Goal: Complete application form

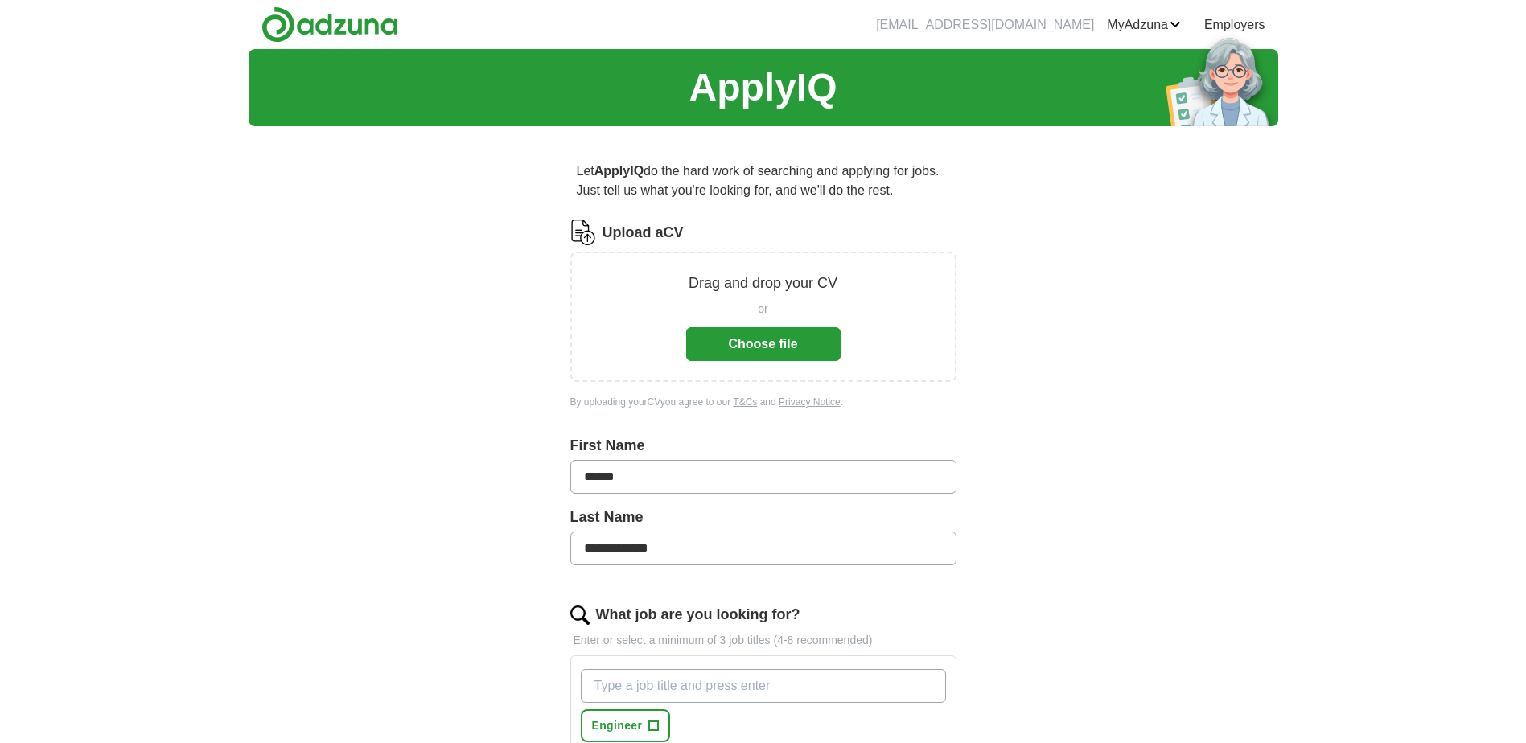
click at [771, 349] on button "Choose file" at bounding box center [763, 344] width 154 height 34
click at [796, 341] on button "Choose file" at bounding box center [763, 344] width 154 height 34
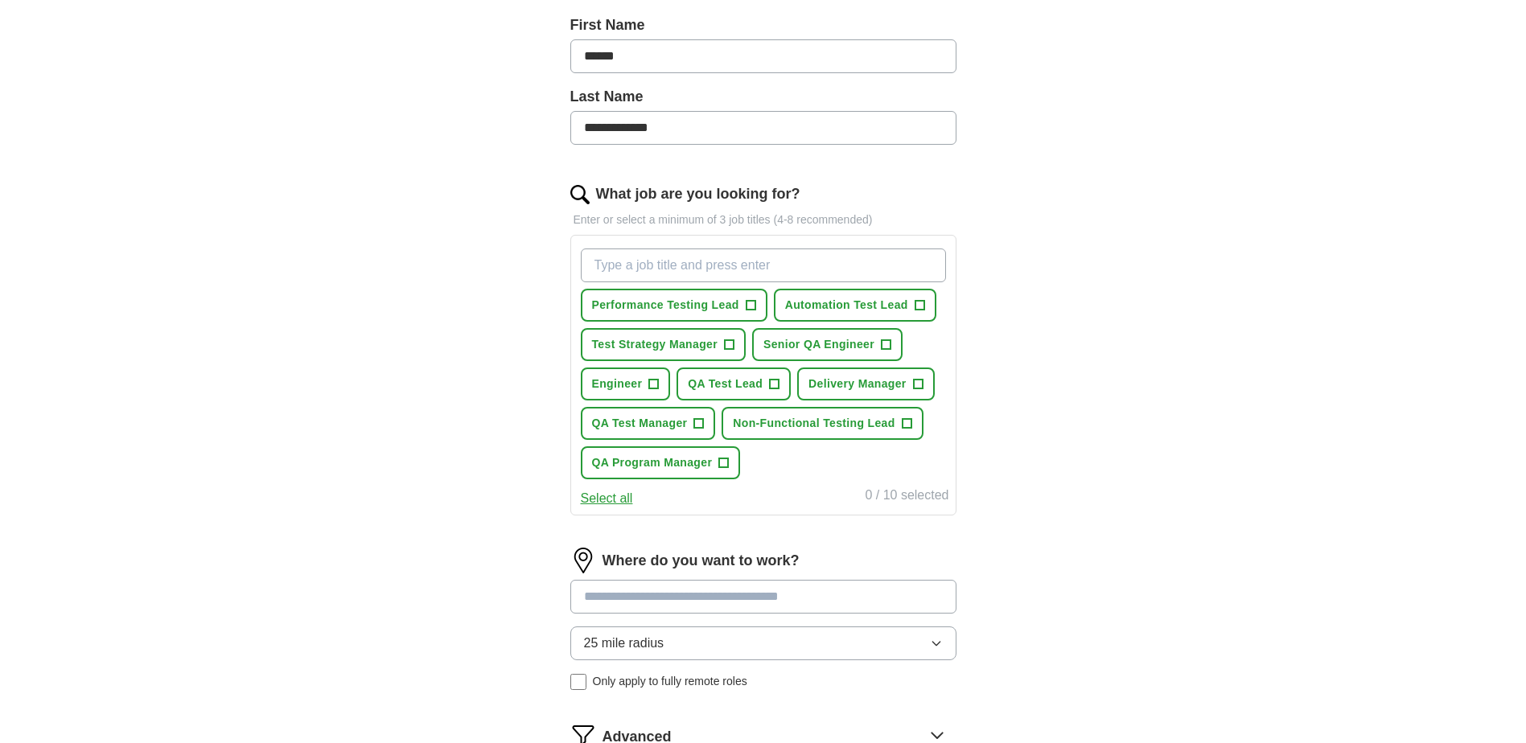
scroll to position [402, 0]
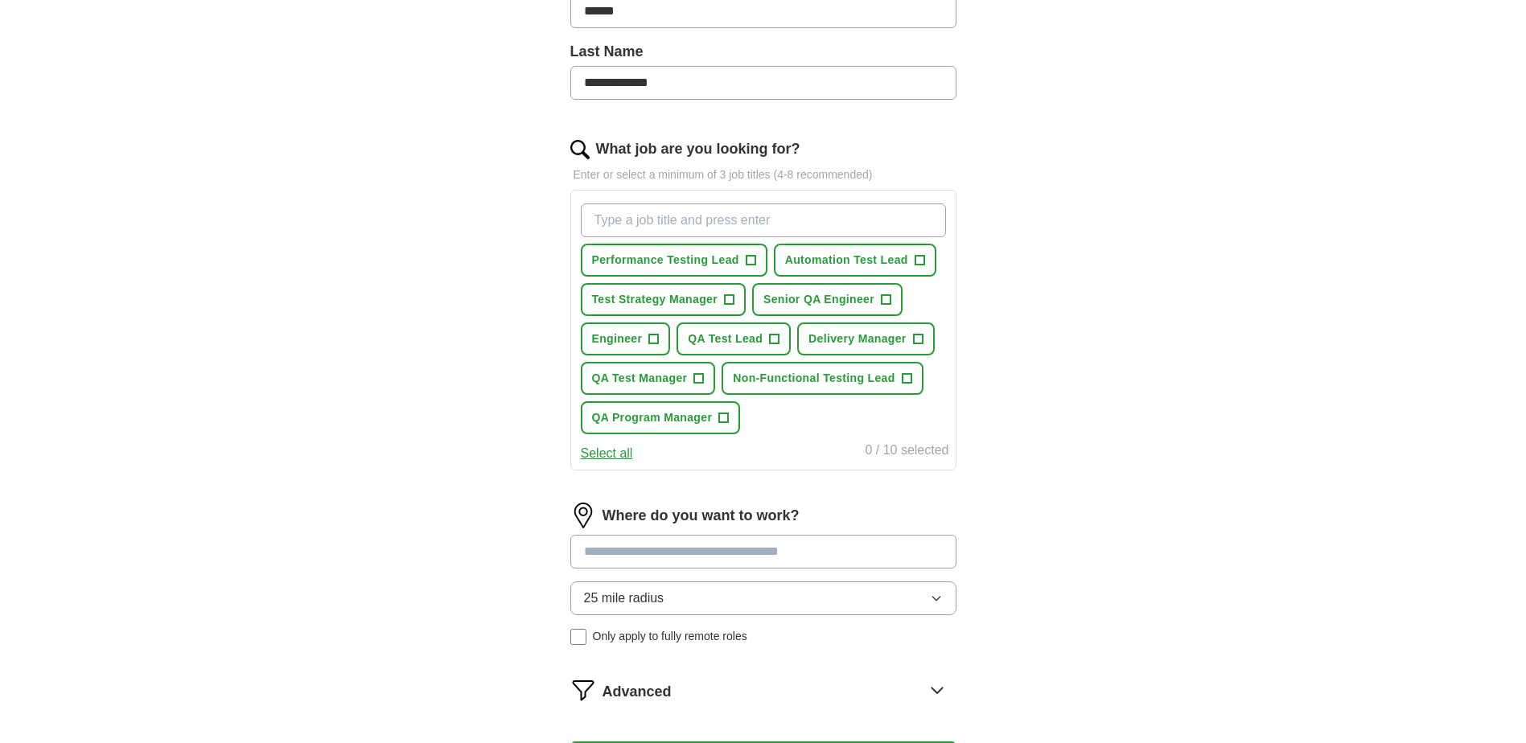
click at [687, 537] on input at bounding box center [763, 552] width 386 height 34
type input "******"
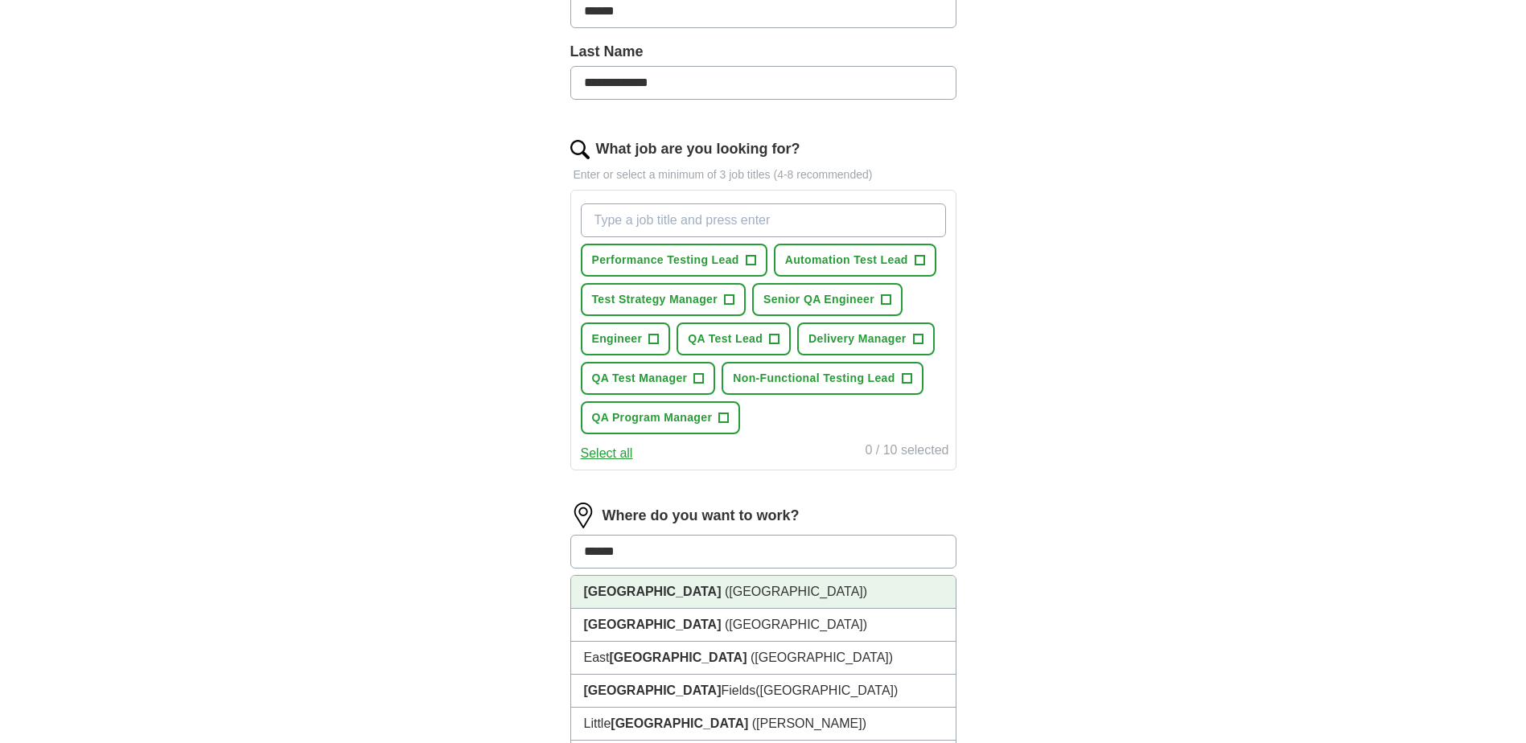
click at [725, 595] on span "(UK)" at bounding box center [796, 592] width 142 height 14
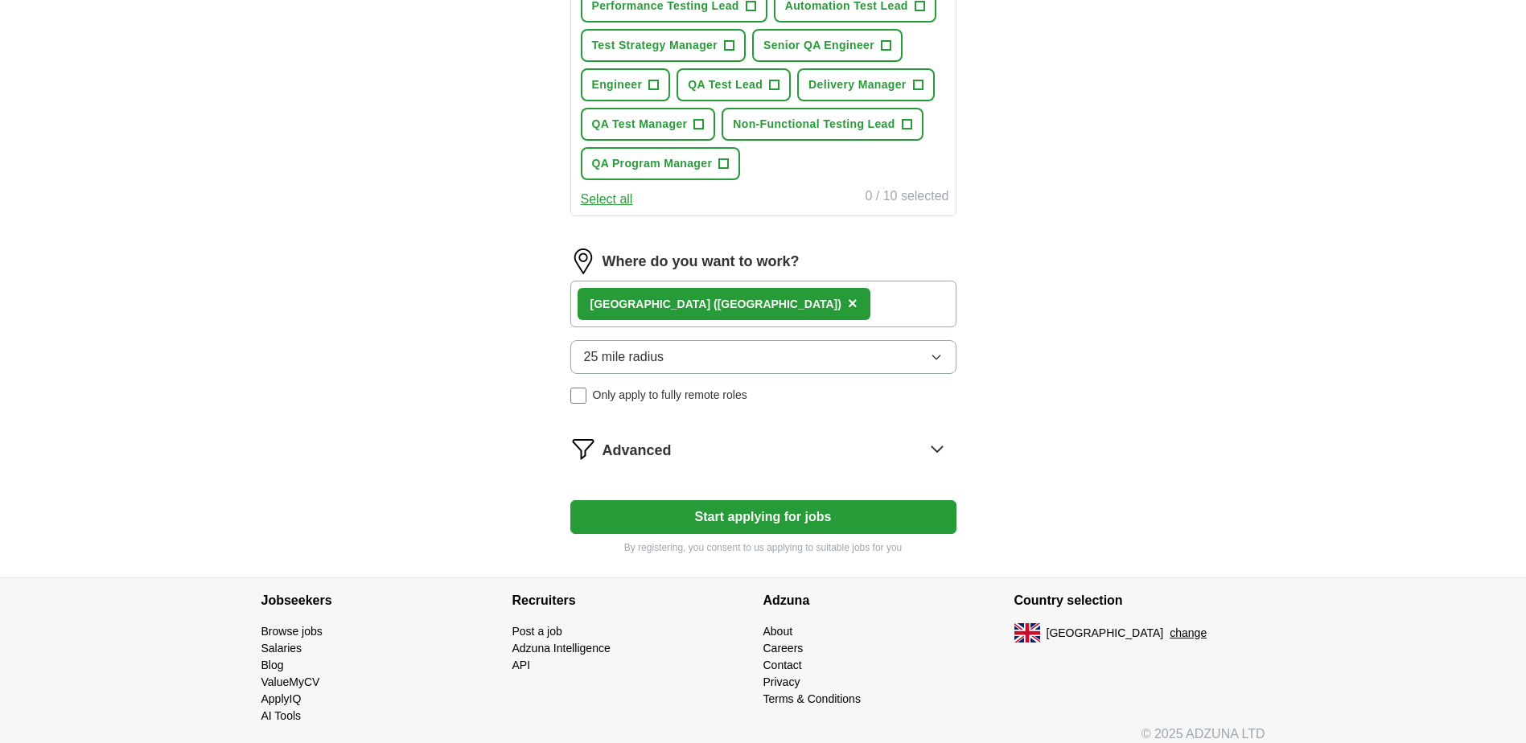
scroll to position [670, 0]
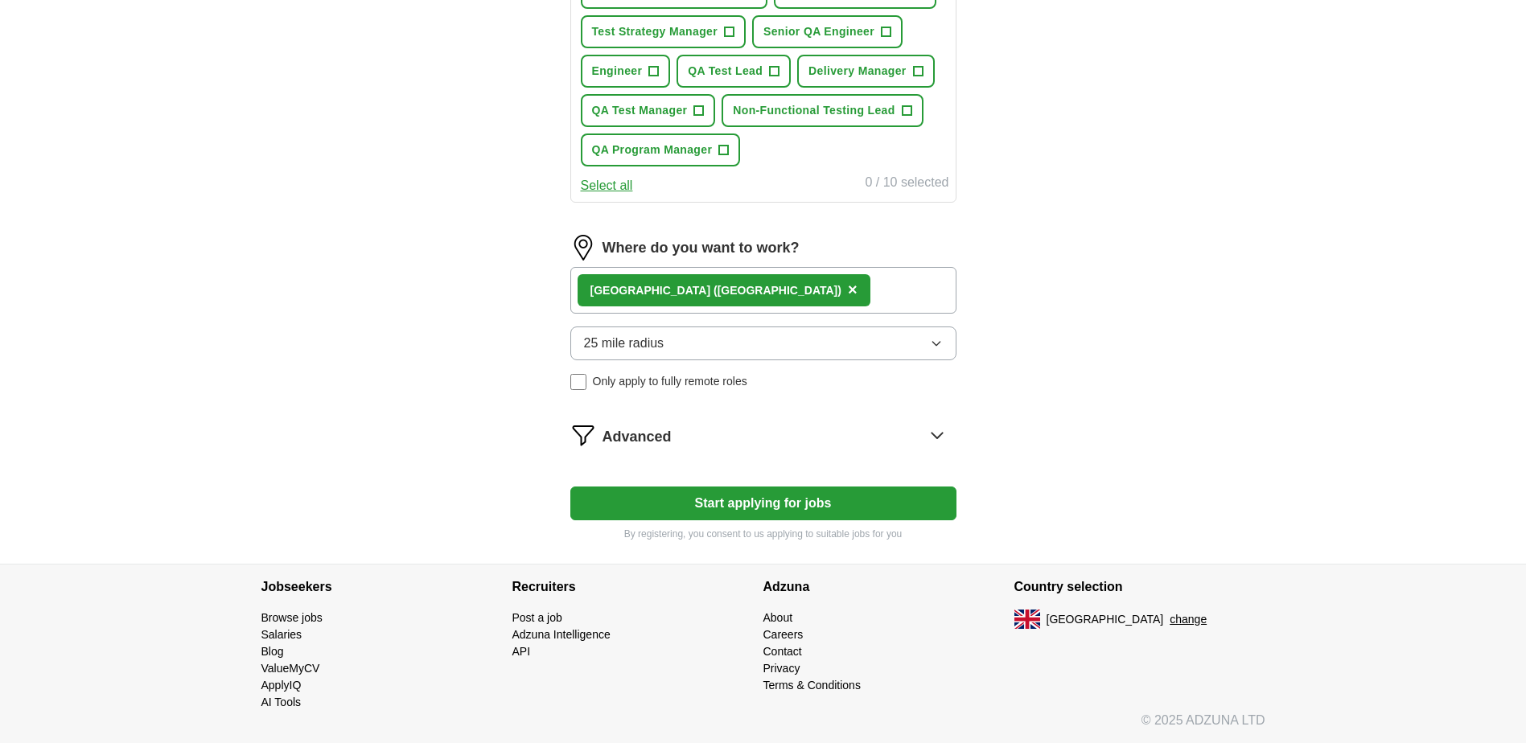
click at [788, 504] on button "Start applying for jobs" at bounding box center [763, 504] width 386 height 34
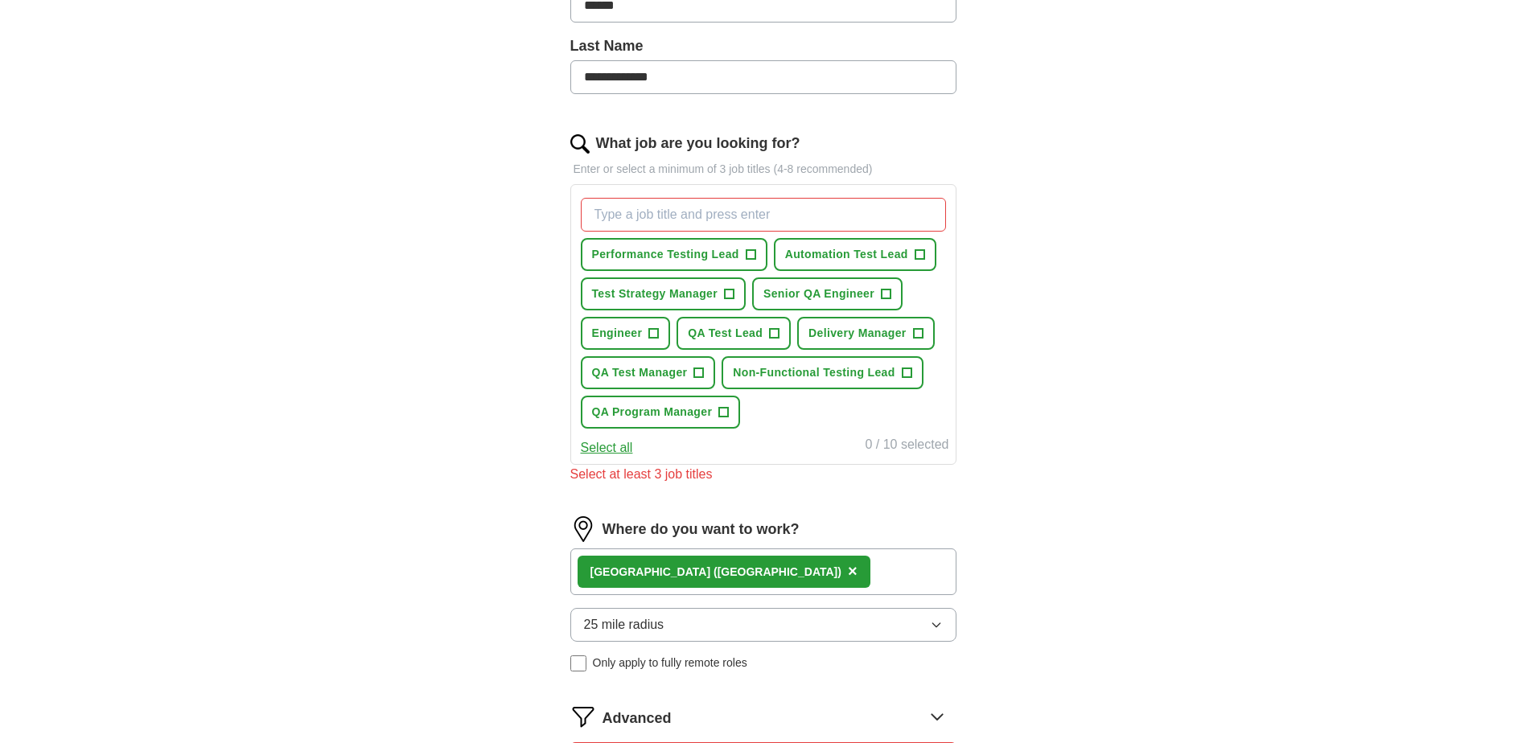
scroll to position [348, 0]
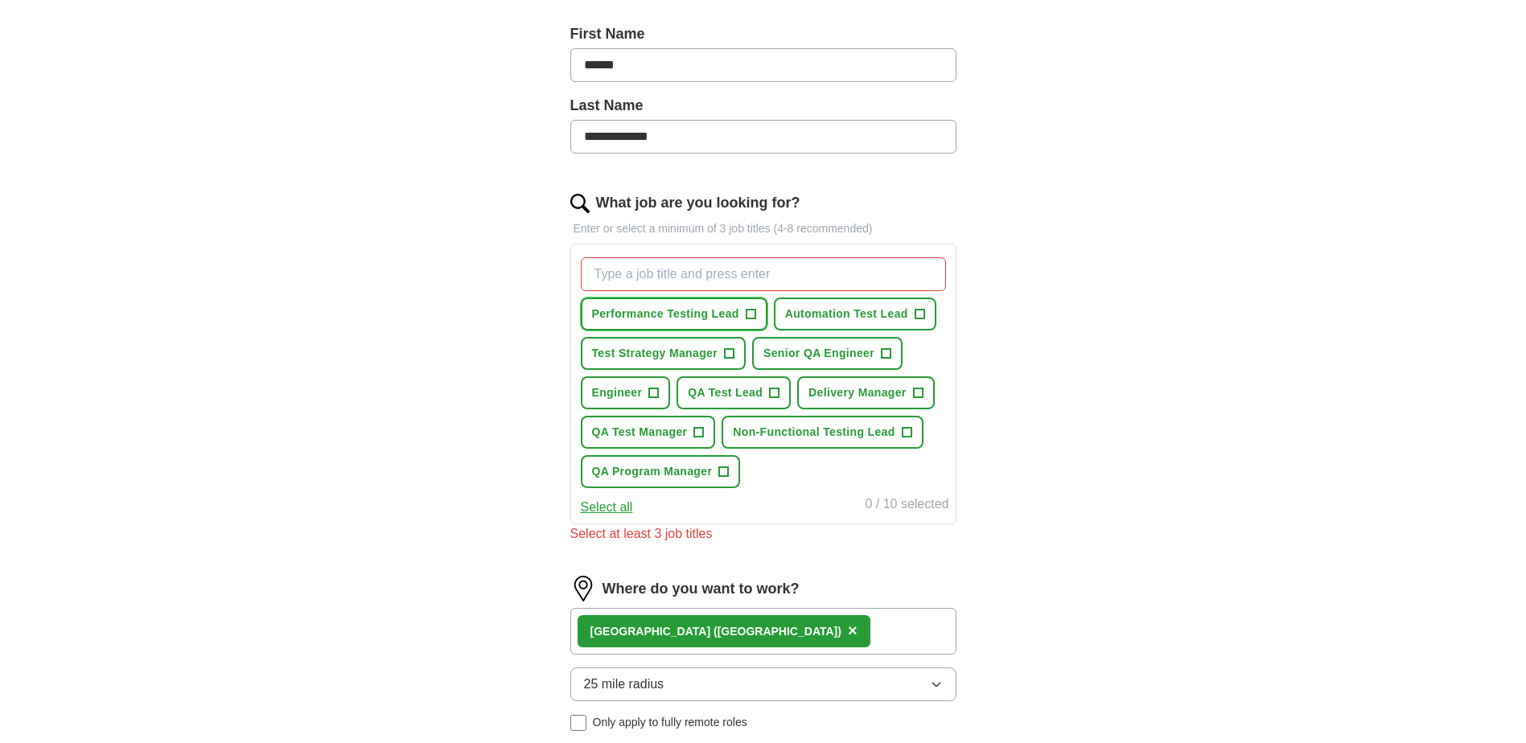
click at [751, 315] on span "+" at bounding box center [751, 314] width 10 height 13
click at [699, 432] on span "+" at bounding box center [699, 432] width 10 height 13
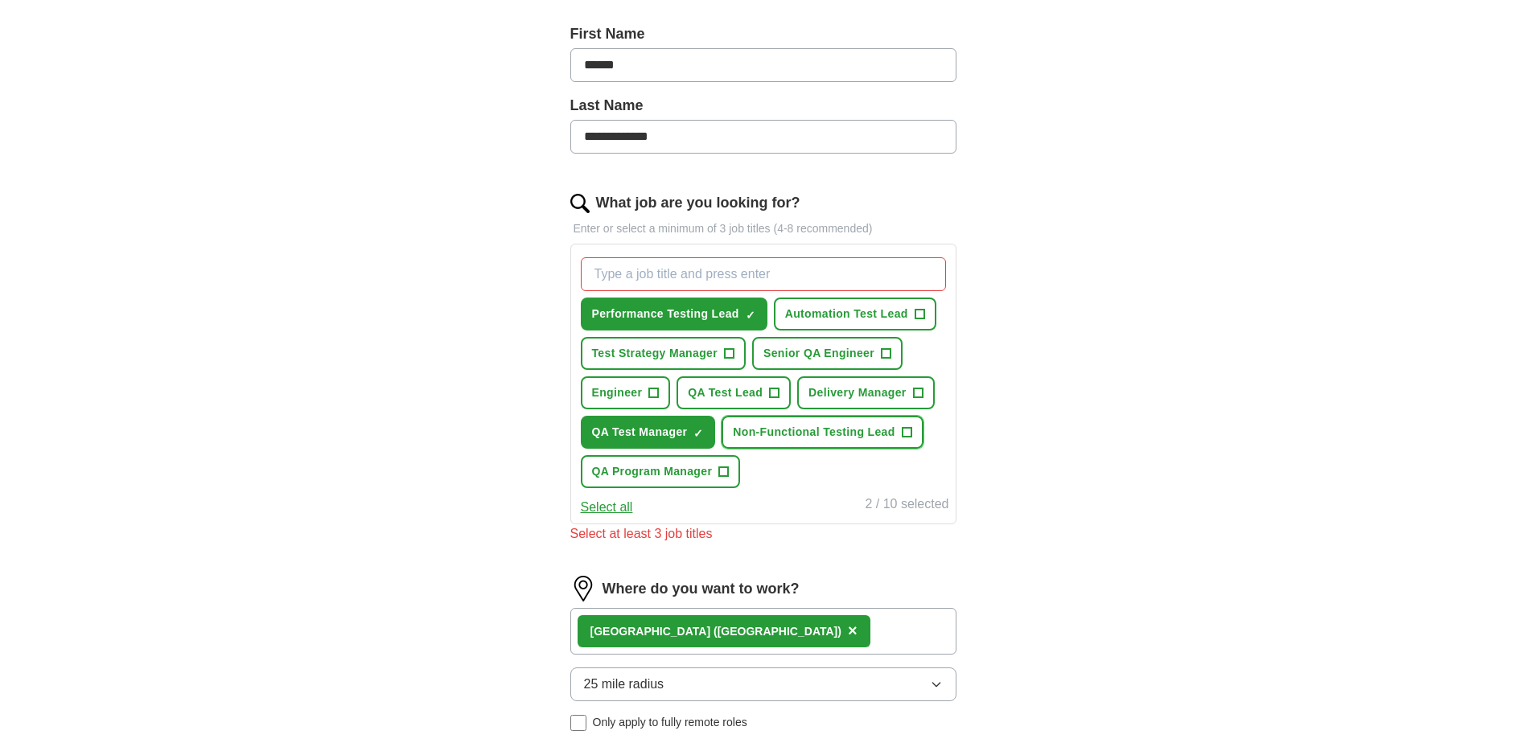
click at [906, 433] on span "+" at bounding box center [907, 432] width 10 height 13
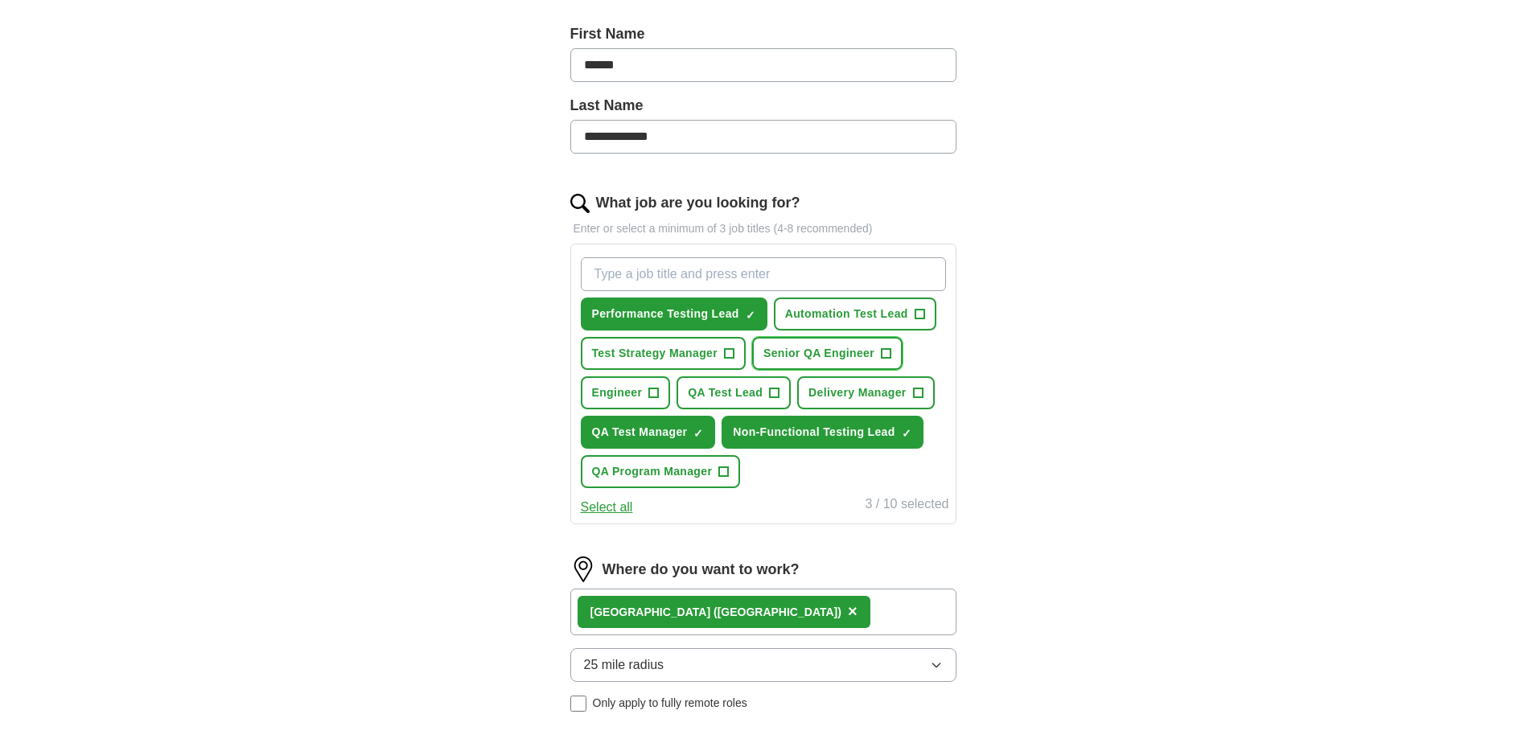
click at [887, 353] on span "+" at bounding box center [887, 354] width 10 height 13
click at [727, 355] on span "+" at bounding box center [729, 354] width 10 height 13
click at [770, 393] on span "+" at bounding box center [775, 393] width 10 height 13
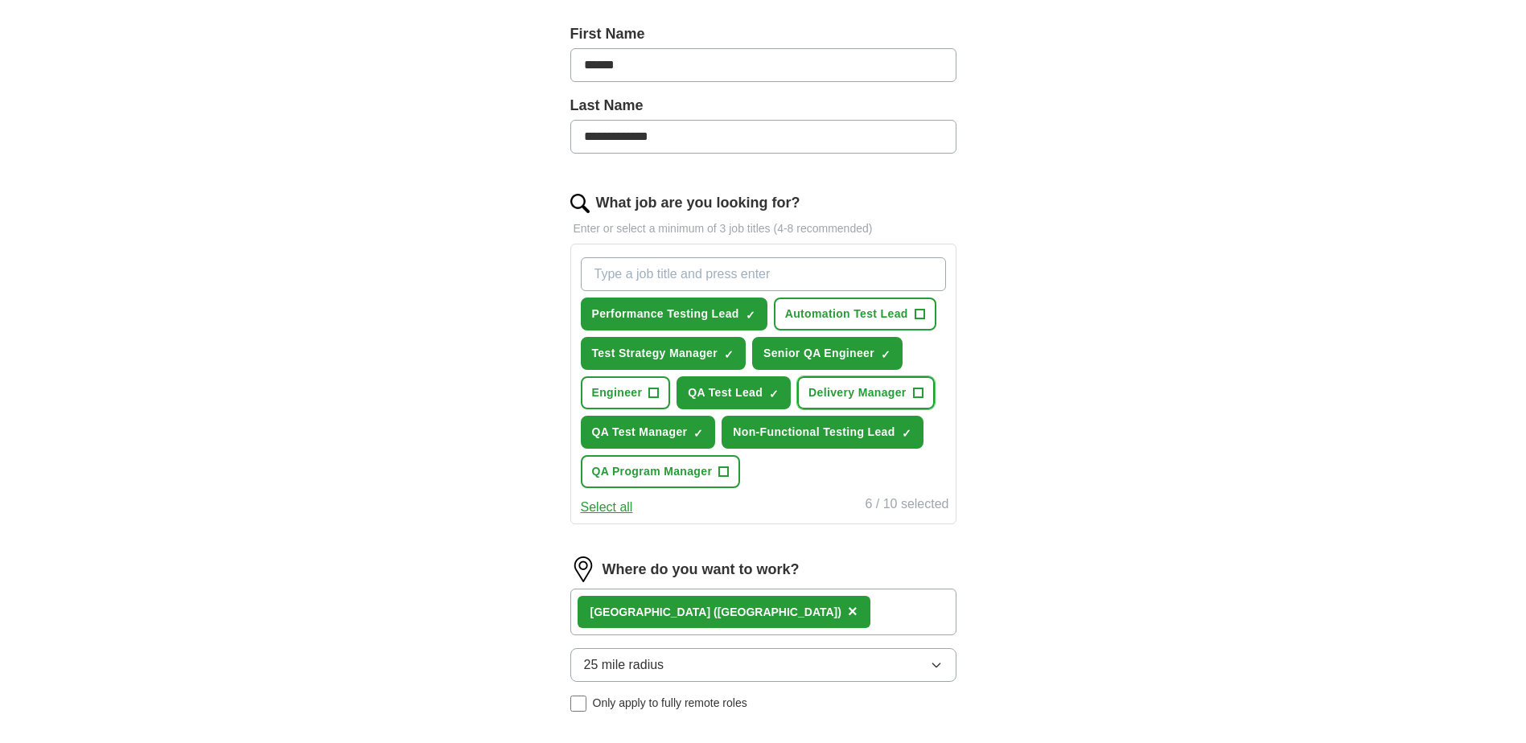
click at [916, 392] on span "+" at bounding box center [918, 393] width 10 height 13
click at [727, 471] on span "+" at bounding box center [724, 472] width 10 height 13
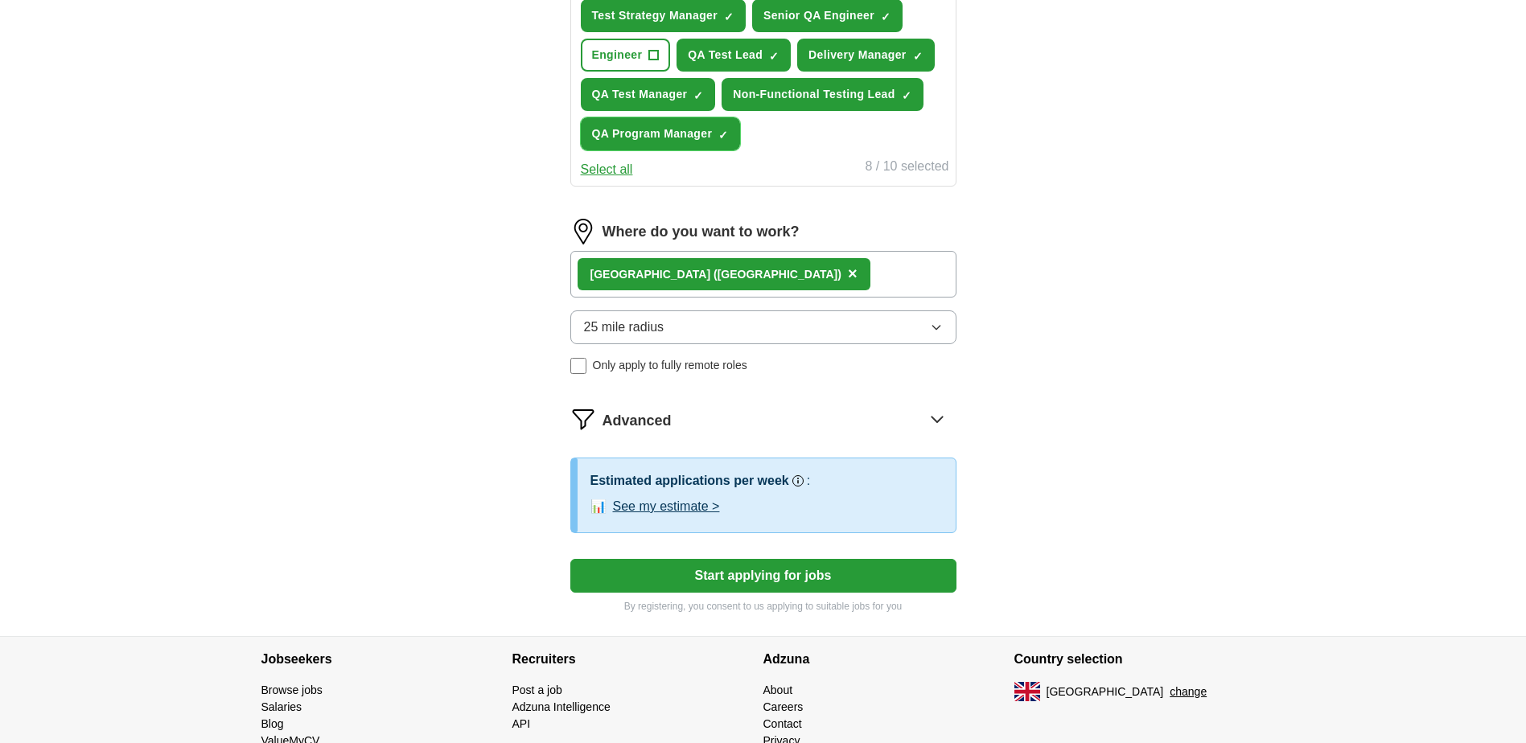
scroll to position [759, 0]
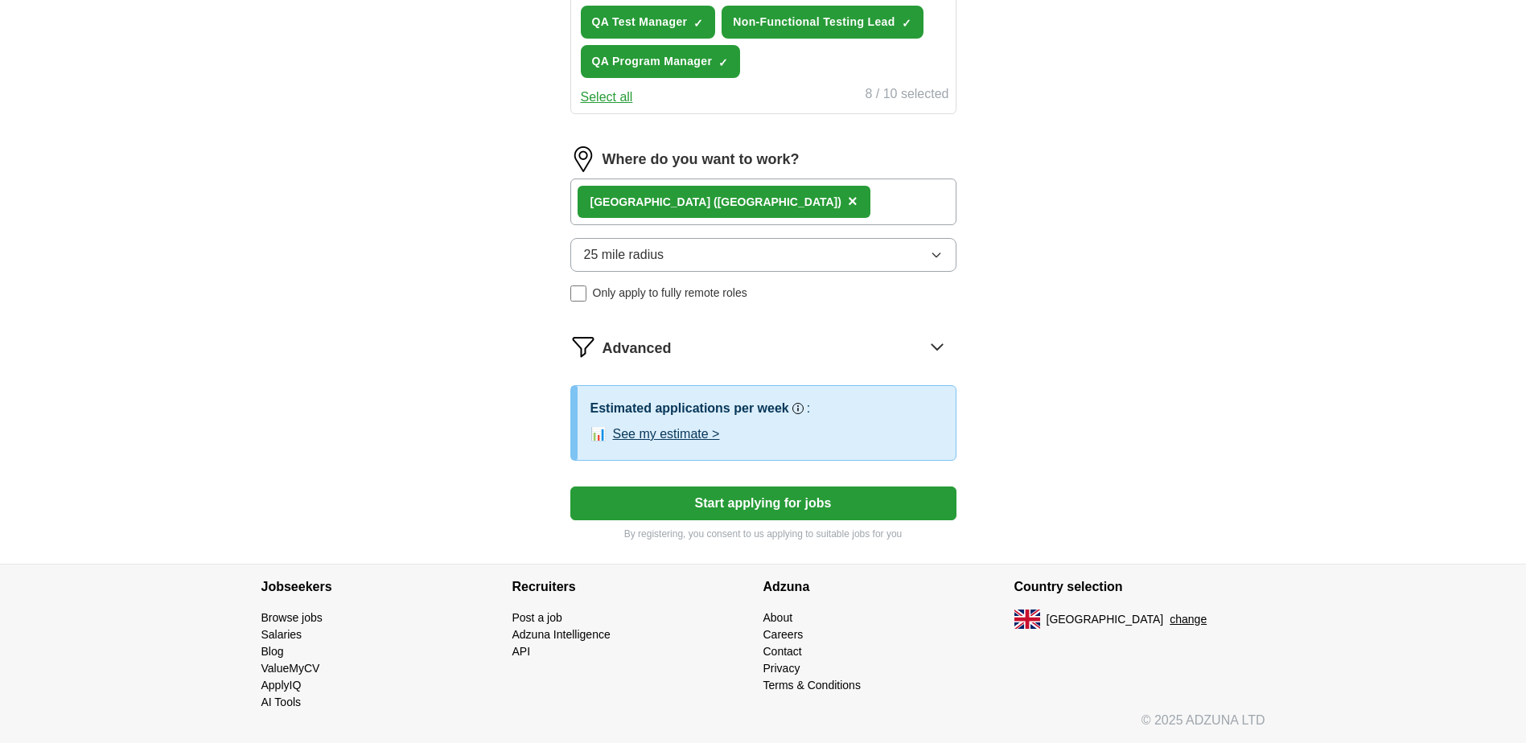
click at [672, 434] on button "See my estimate >" at bounding box center [666, 434] width 107 height 19
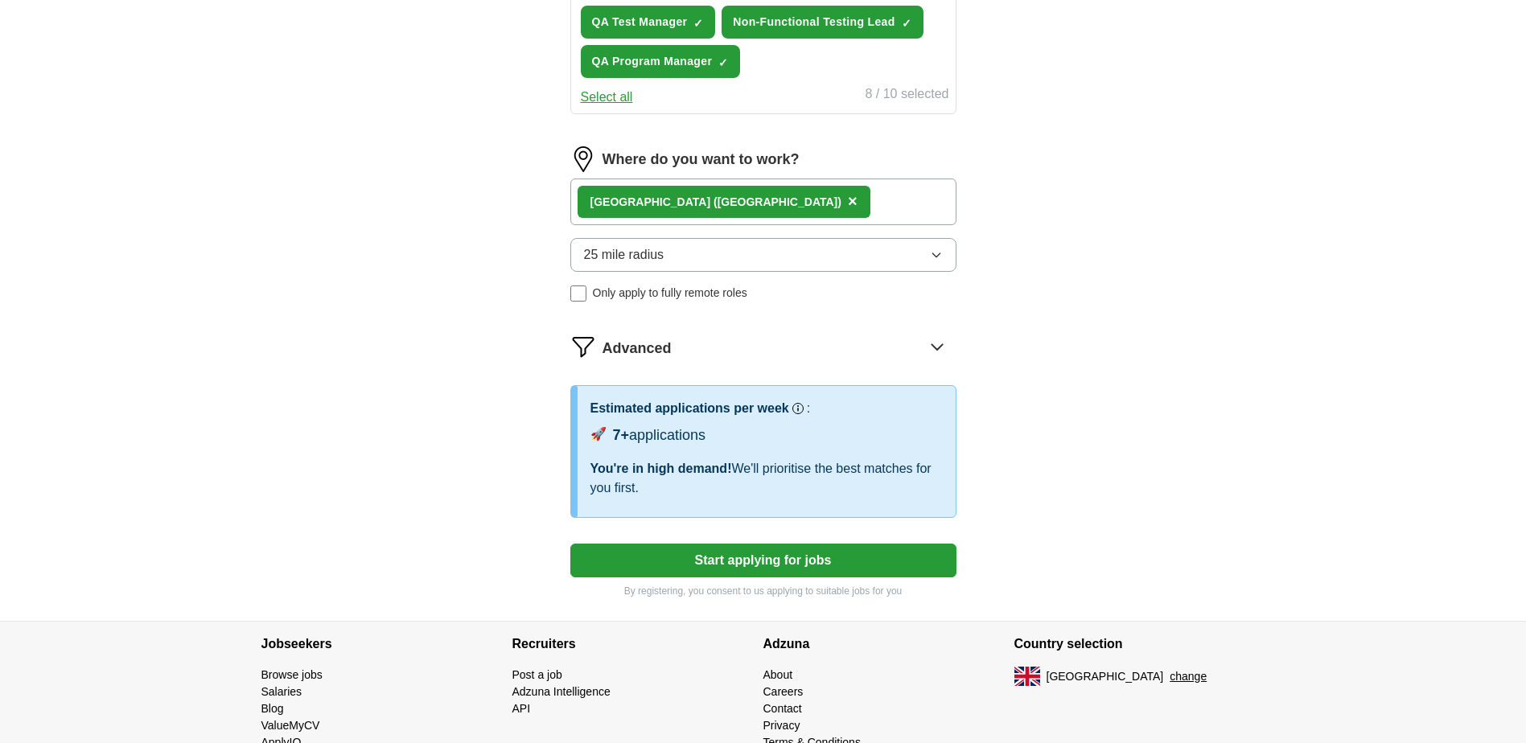
click at [758, 558] on button "Start applying for jobs" at bounding box center [763, 561] width 386 height 34
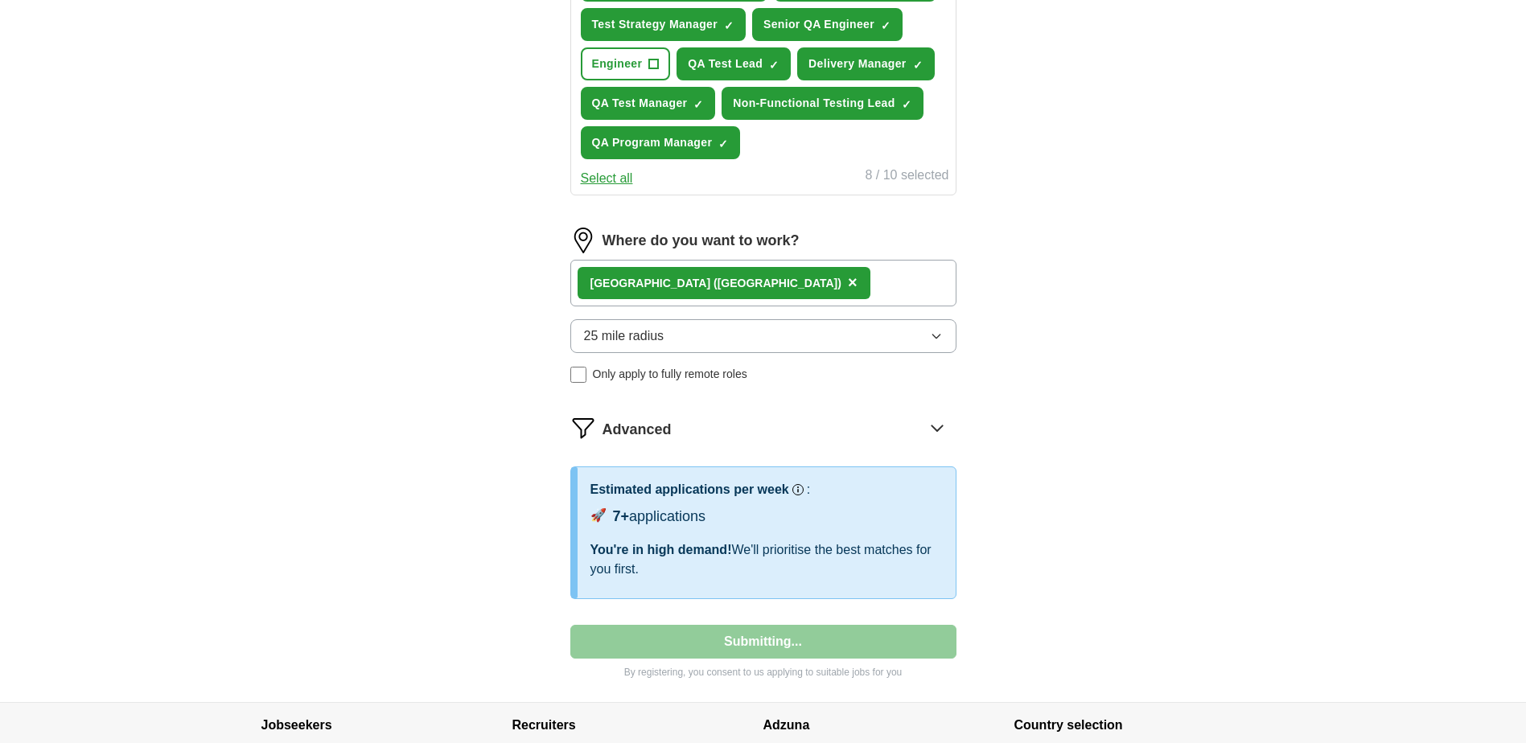
select select "**"
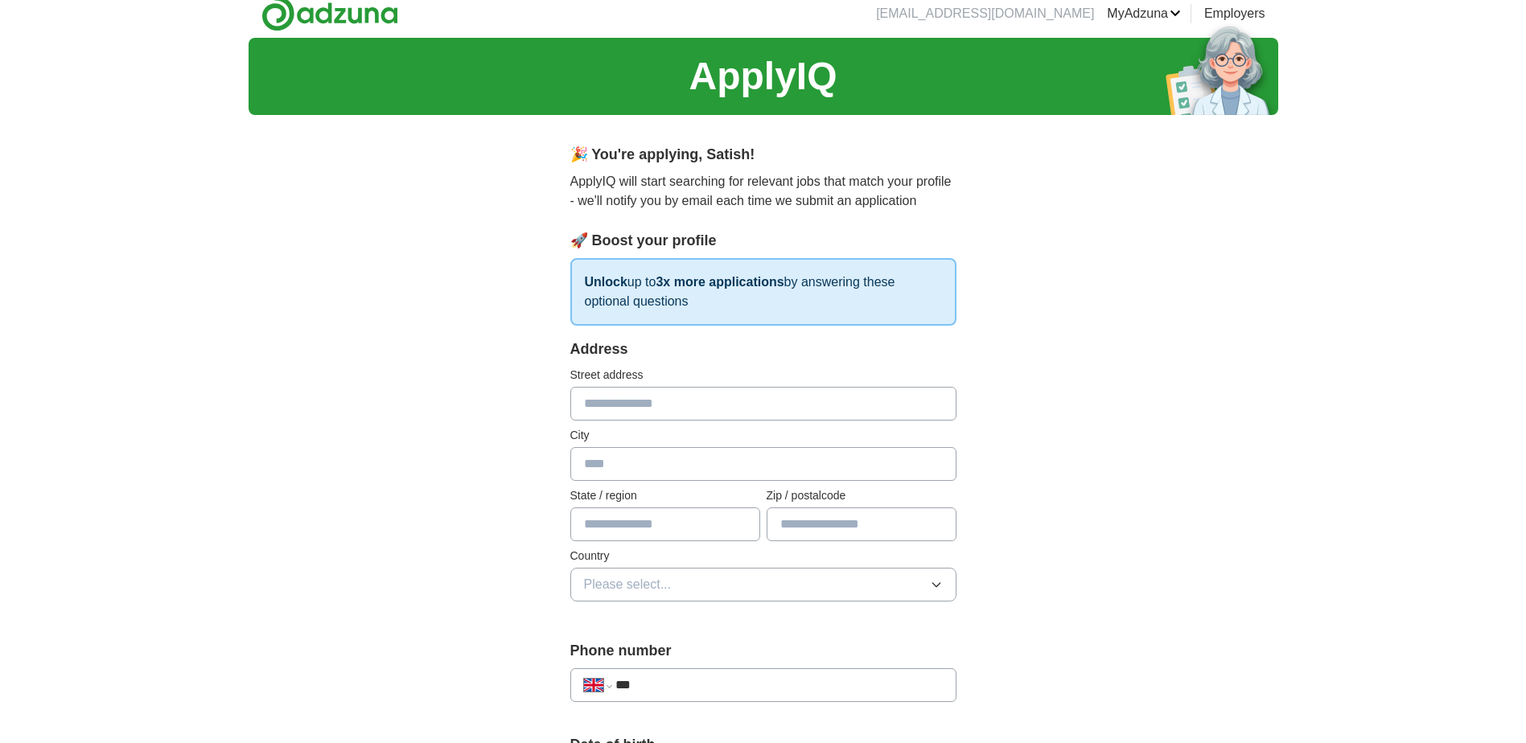
scroll to position [0, 0]
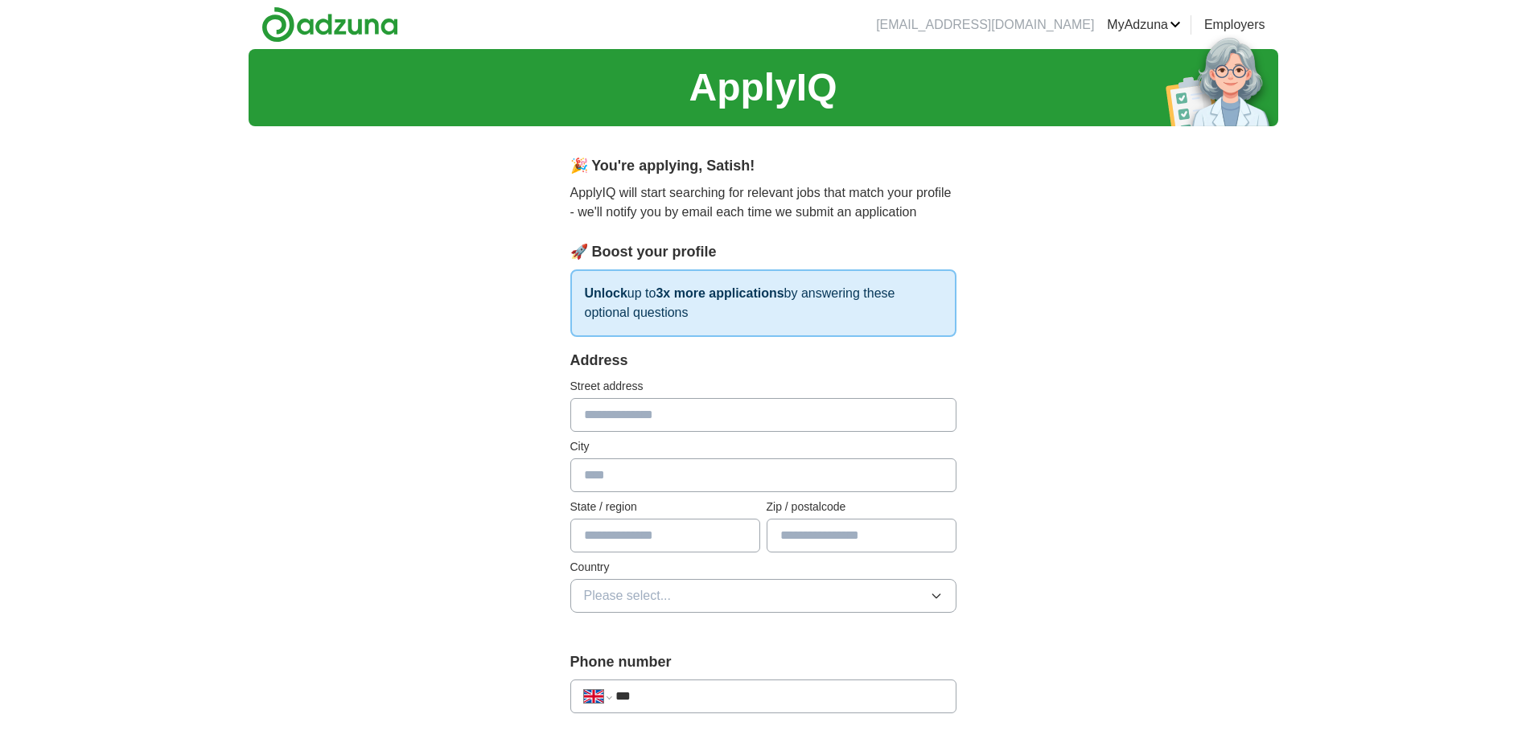
click at [652, 417] on input "text" at bounding box center [763, 415] width 386 height 34
type input "**********"
type input "******"
type input "********"
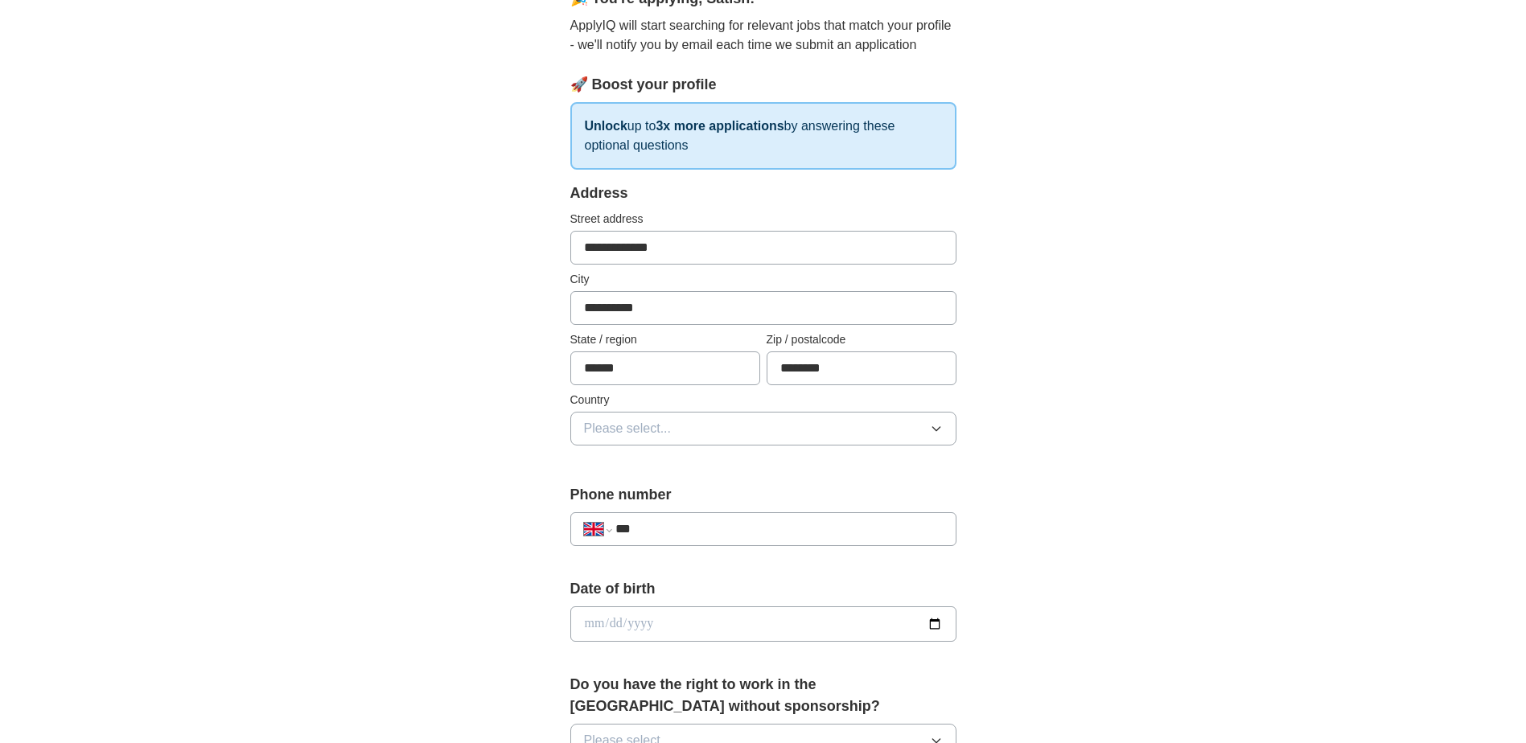
scroll to position [241, 0]
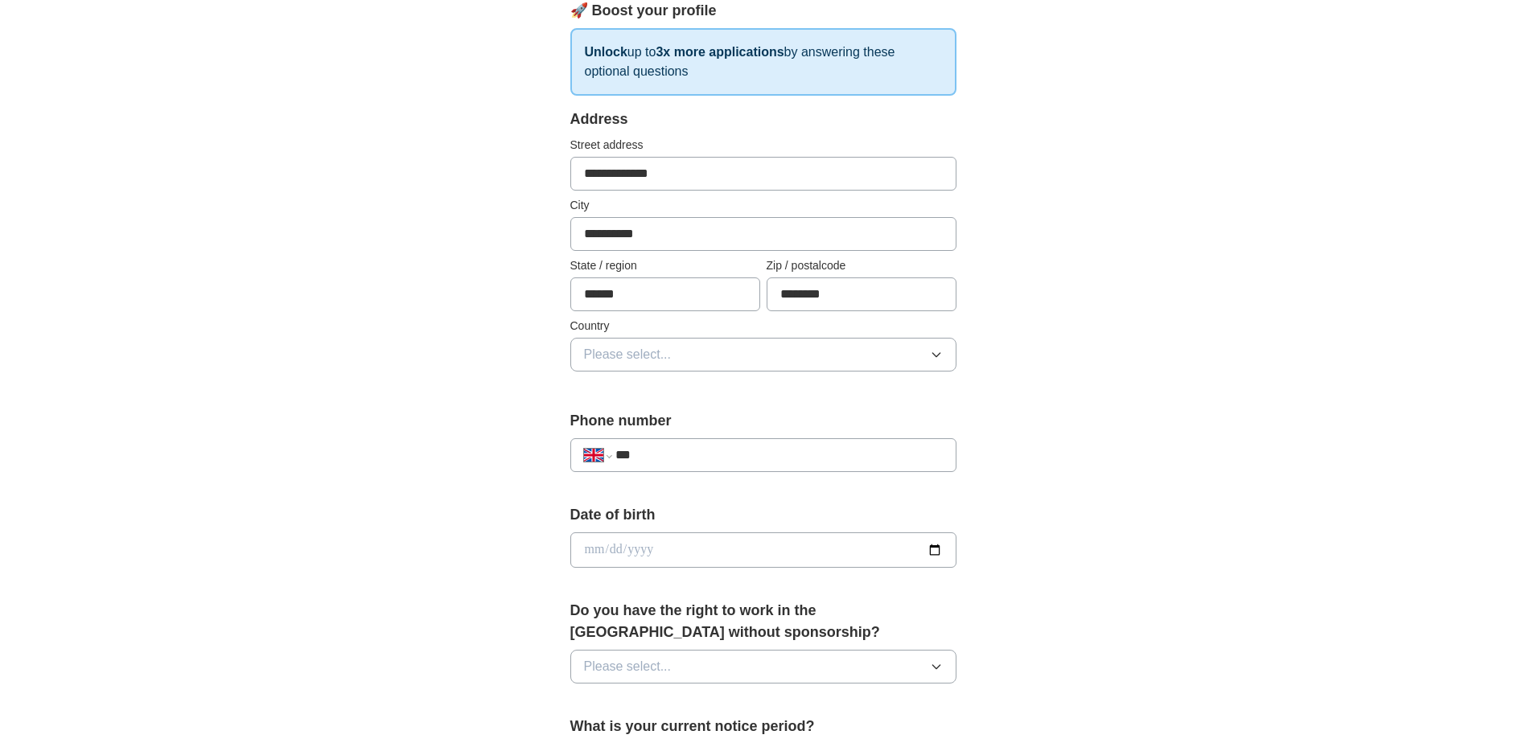
click at [669, 357] on span "Please select..." at bounding box center [628, 354] width 88 height 19
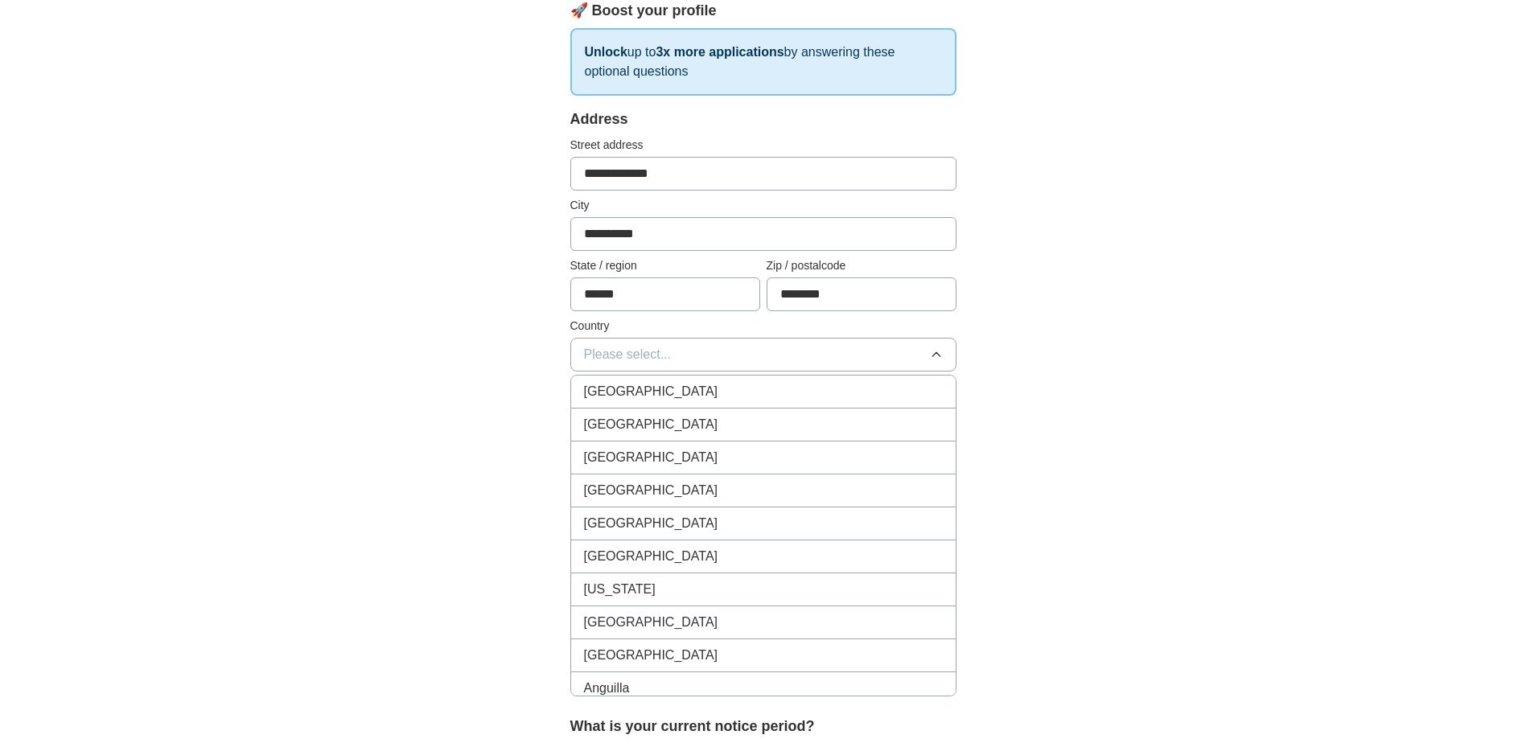
click at [657, 379] on li "[GEOGRAPHIC_DATA]" at bounding box center [763, 392] width 385 height 33
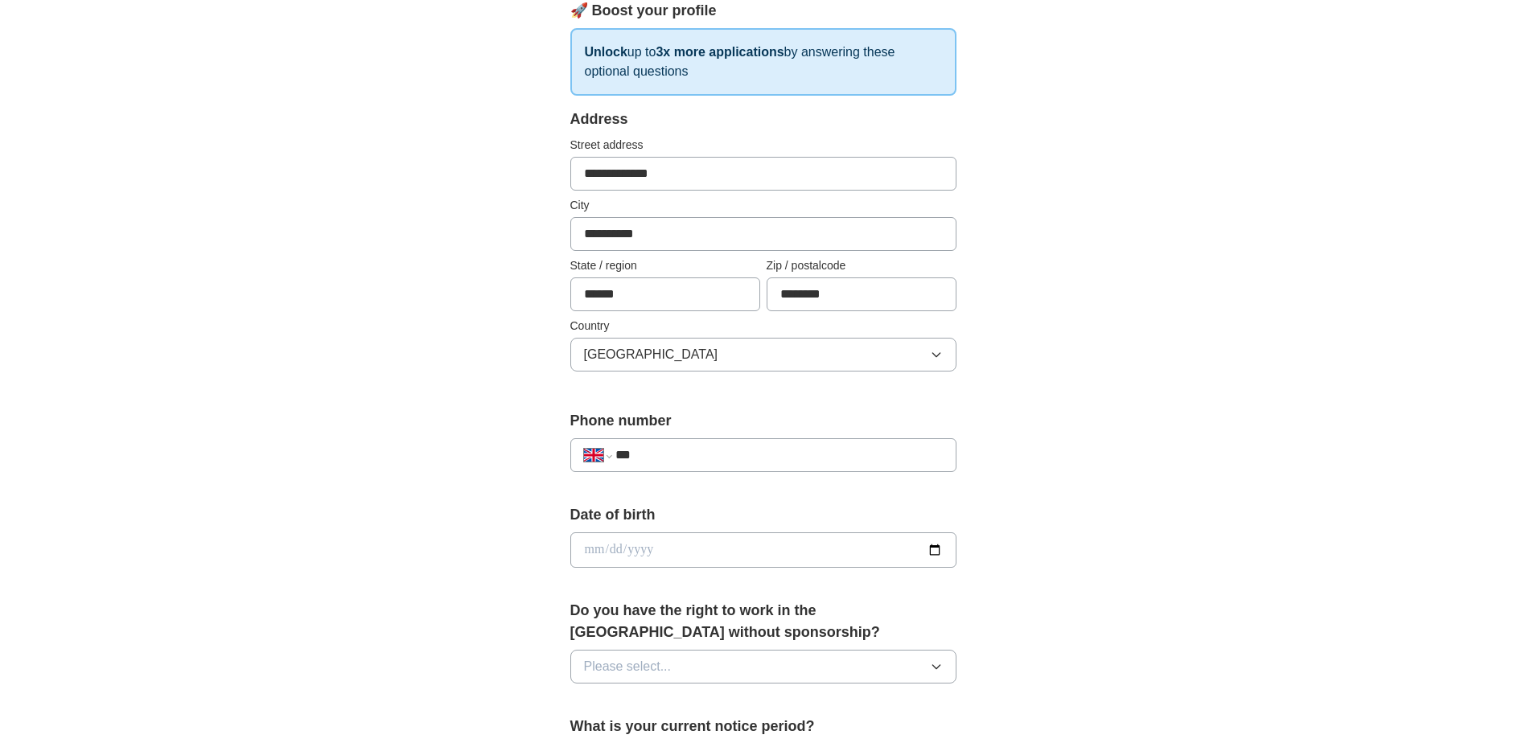
click at [666, 446] on input "***" at bounding box center [778, 455] width 327 height 19
type input "**********"
click at [648, 553] on input "date" at bounding box center [763, 550] width 386 height 35
click at [599, 553] on input "date" at bounding box center [763, 550] width 386 height 35
click at [589, 554] on input "date" at bounding box center [763, 550] width 386 height 35
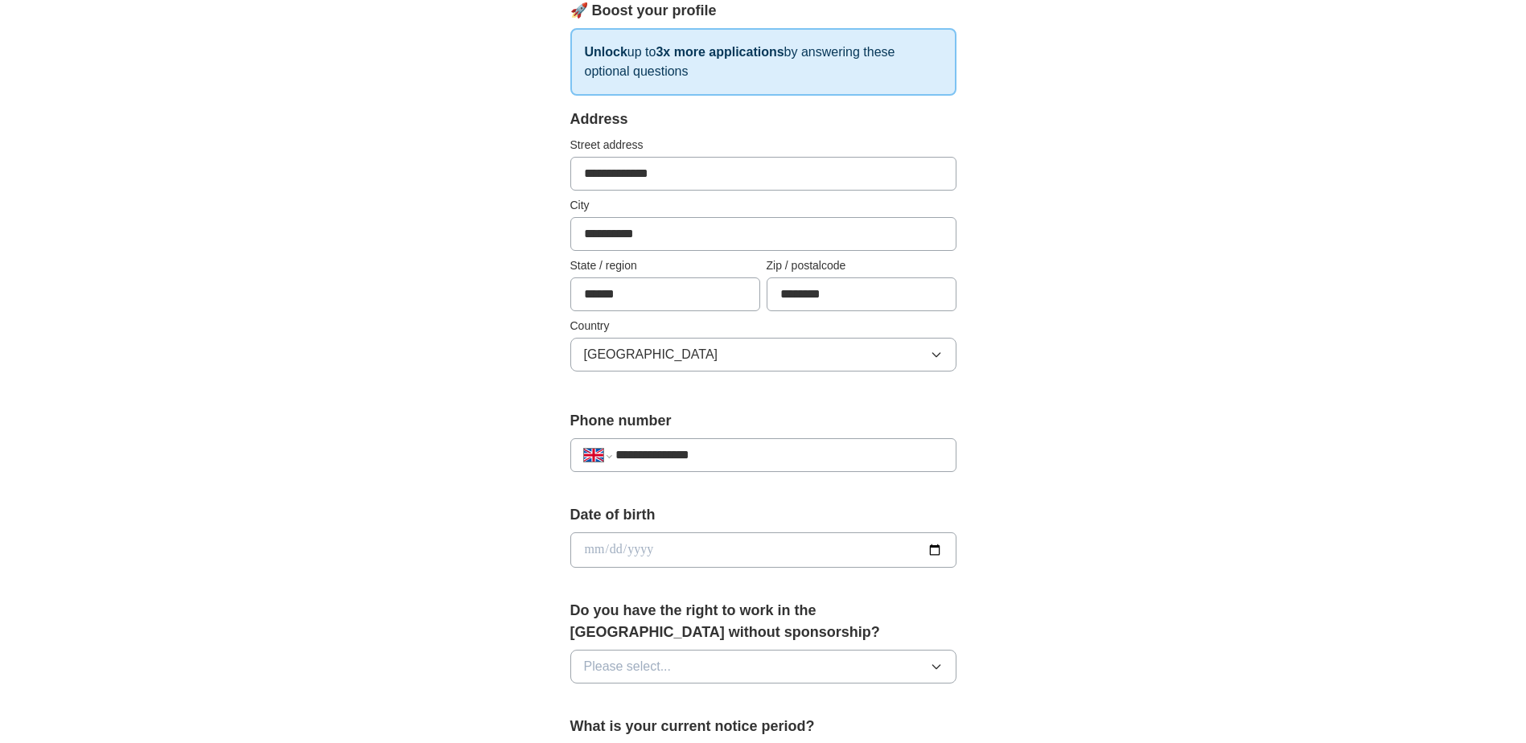
click at [931, 549] on input "date" at bounding box center [763, 550] width 386 height 35
click at [670, 547] on input "**********" at bounding box center [763, 550] width 386 height 35
type input "**********"
click at [500, 555] on div "**********" at bounding box center [764, 529] width 1030 height 1443
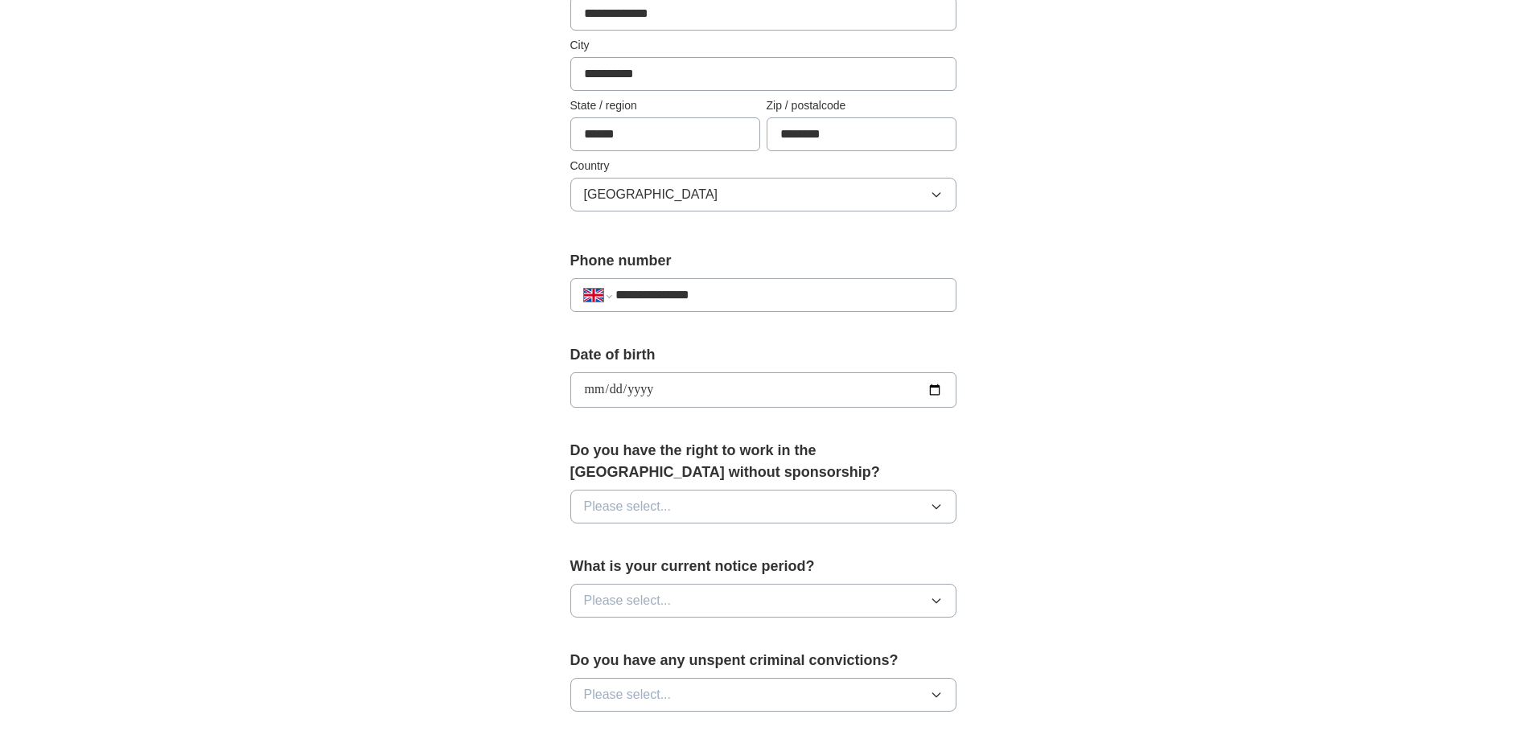
scroll to position [402, 0]
click at [685, 511] on button "Please select..." at bounding box center [763, 506] width 386 height 34
click at [636, 539] on div "Yes" at bounding box center [763, 542] width 359 height 19
click at [681, 599] on button "Please select..." at bounding box center [763, 600] width 386 height 34
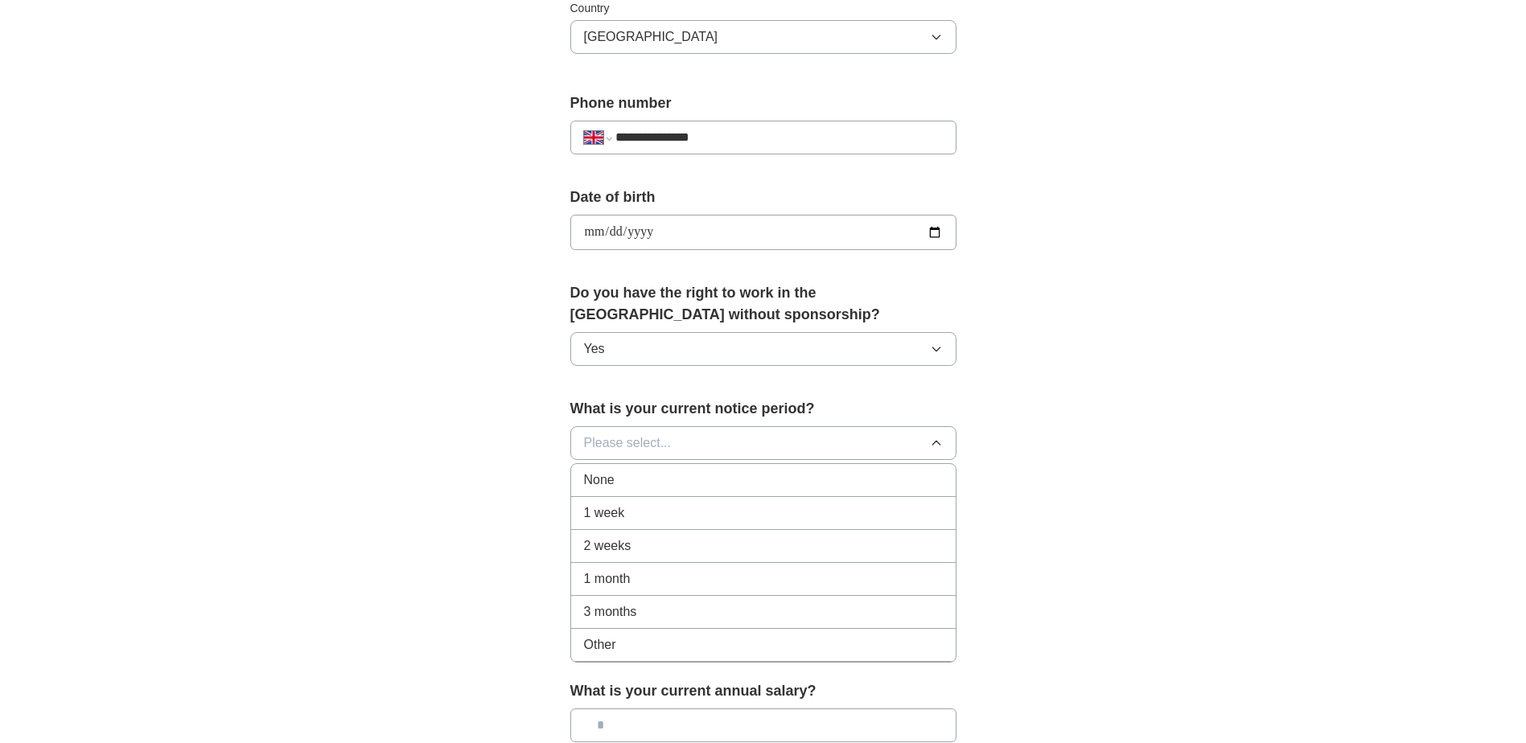
scroll to position [563, 0]
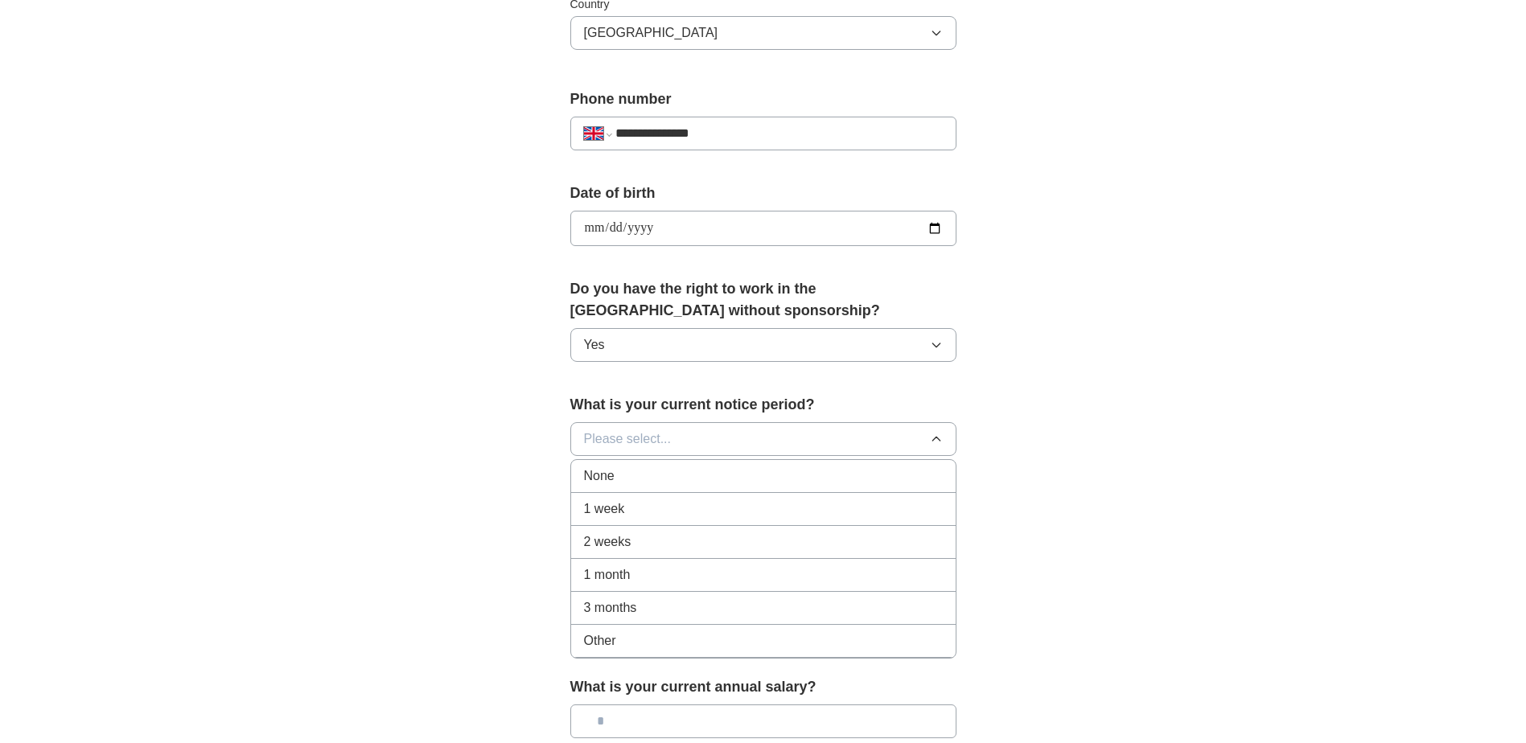
click at [637, 569] on div "1 month" at bounding box center [763, 575] width 359 height 19
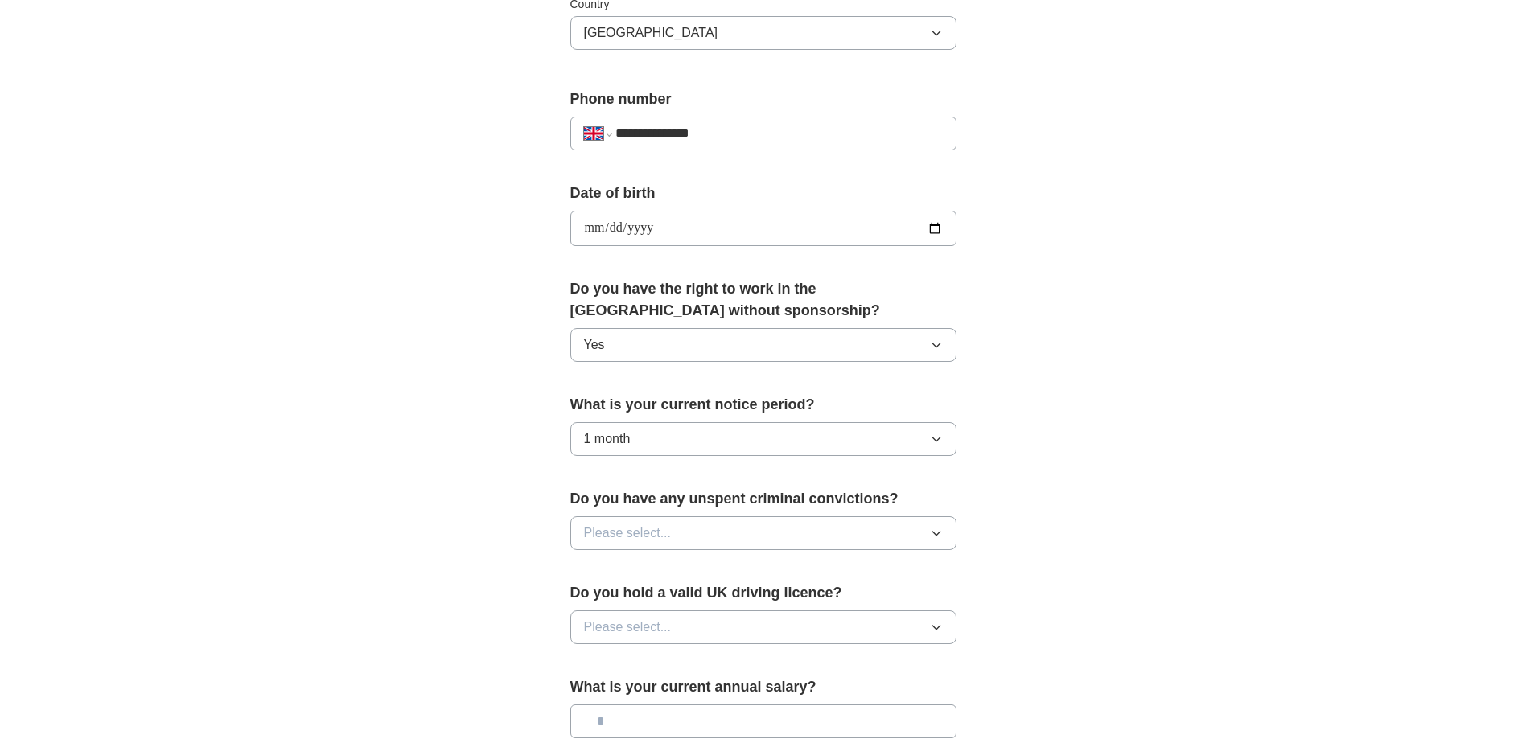
click at [630, 525] on span "Please select..." at bounding box center [628, 533] width 88 height 19
click at [599, 599] on span "No" at bounding box center [592, 603] width 16 height 19
click at [648, 561] on div "Do you have any unspent criminal convictions? No" at bounding box center [763, 525] width 386 height 75
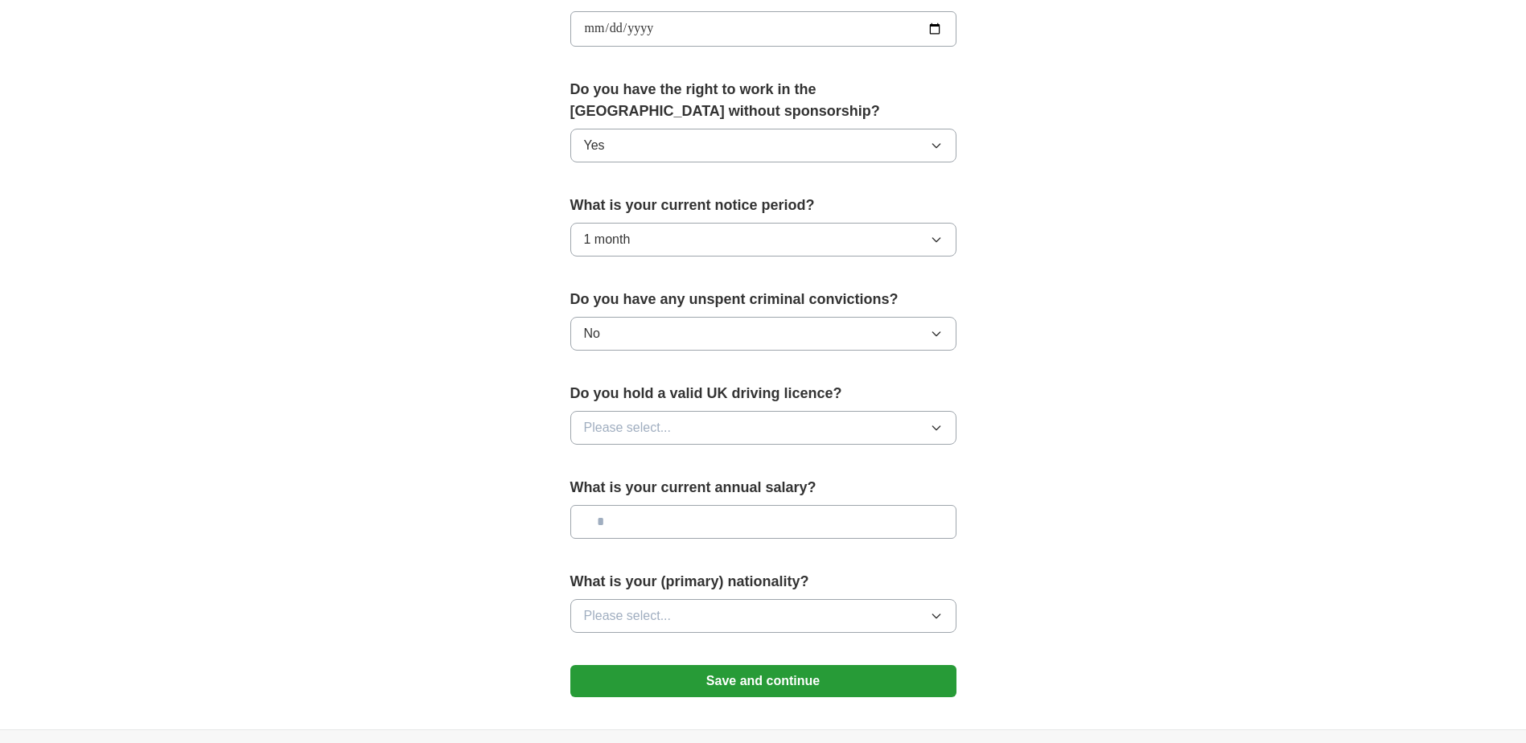
scroll to position [805, 0]
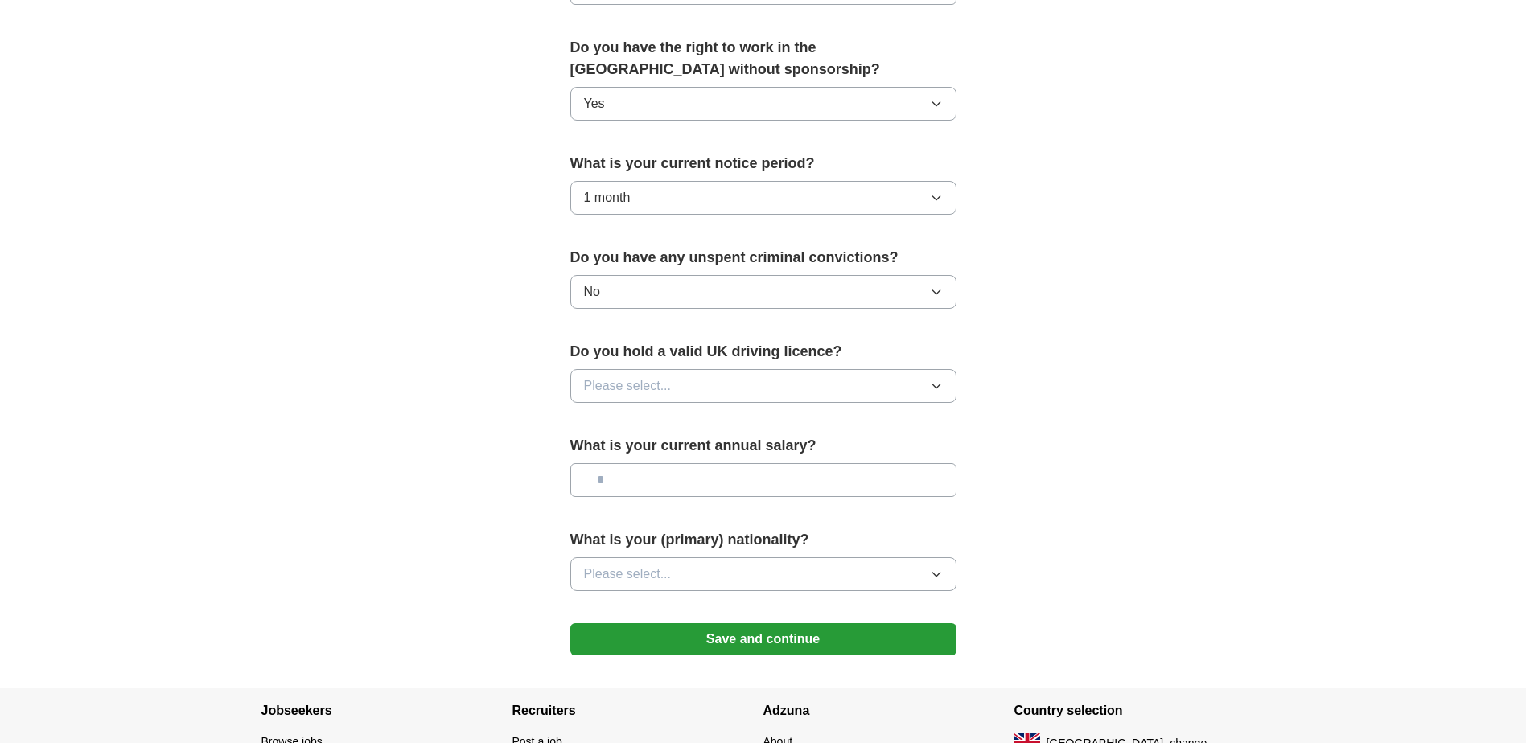
click at [695, 377] on button "Please select..." at bounding box center [763, 386] width 386 height 34
click at [630, 423] on div "Yes" at bounding box center [763, 423] width 359 height 19
click at [710, 487] on input "text" at bounding box center [763, 480] width 386 height 34
type input "*******"
click at [715, 570] on button "Please select..." at bounding box center [763, 575] width 386 height 34
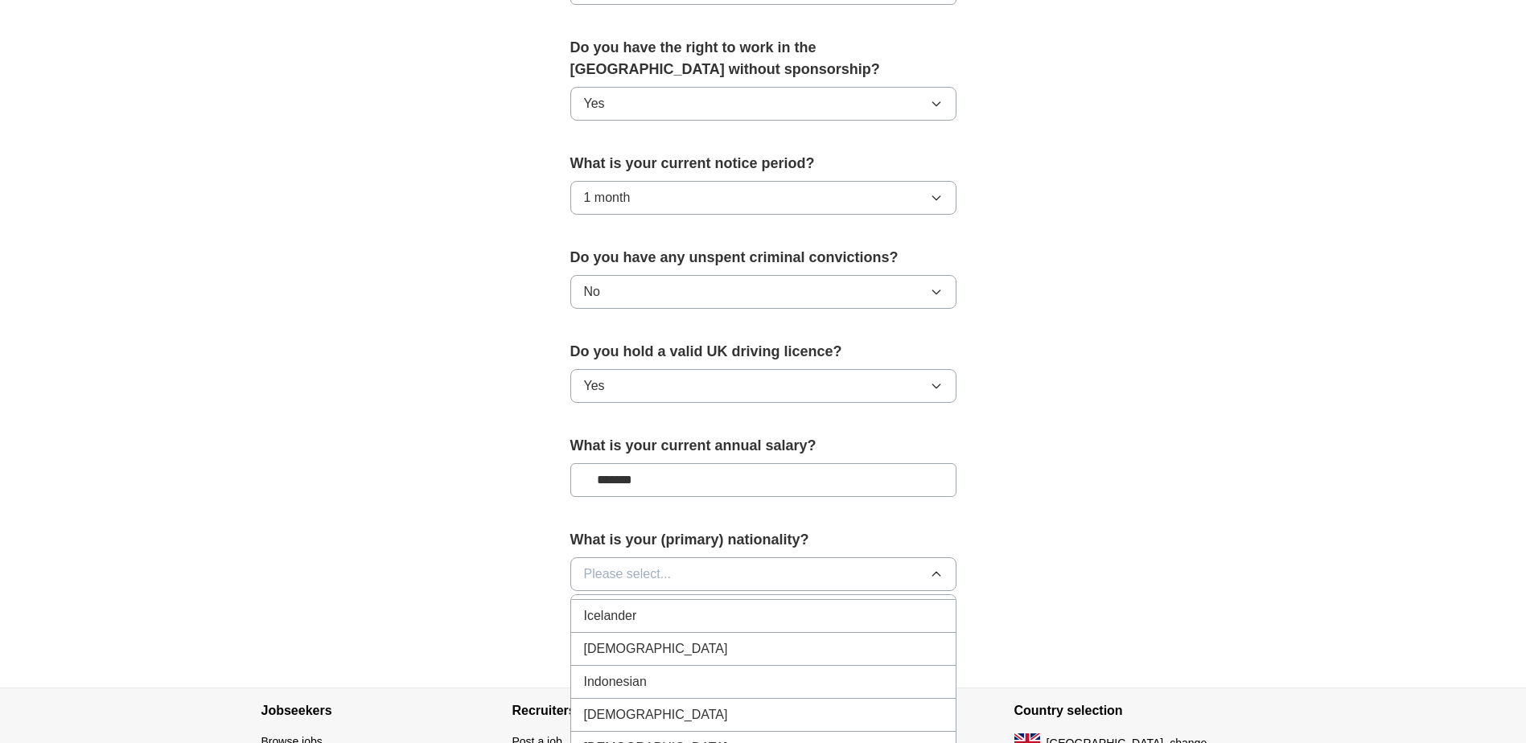
scroll to position [2574, 0]
click at [607, 669] on span "Indian" at bounding box center [656, 675] width 144 height 19
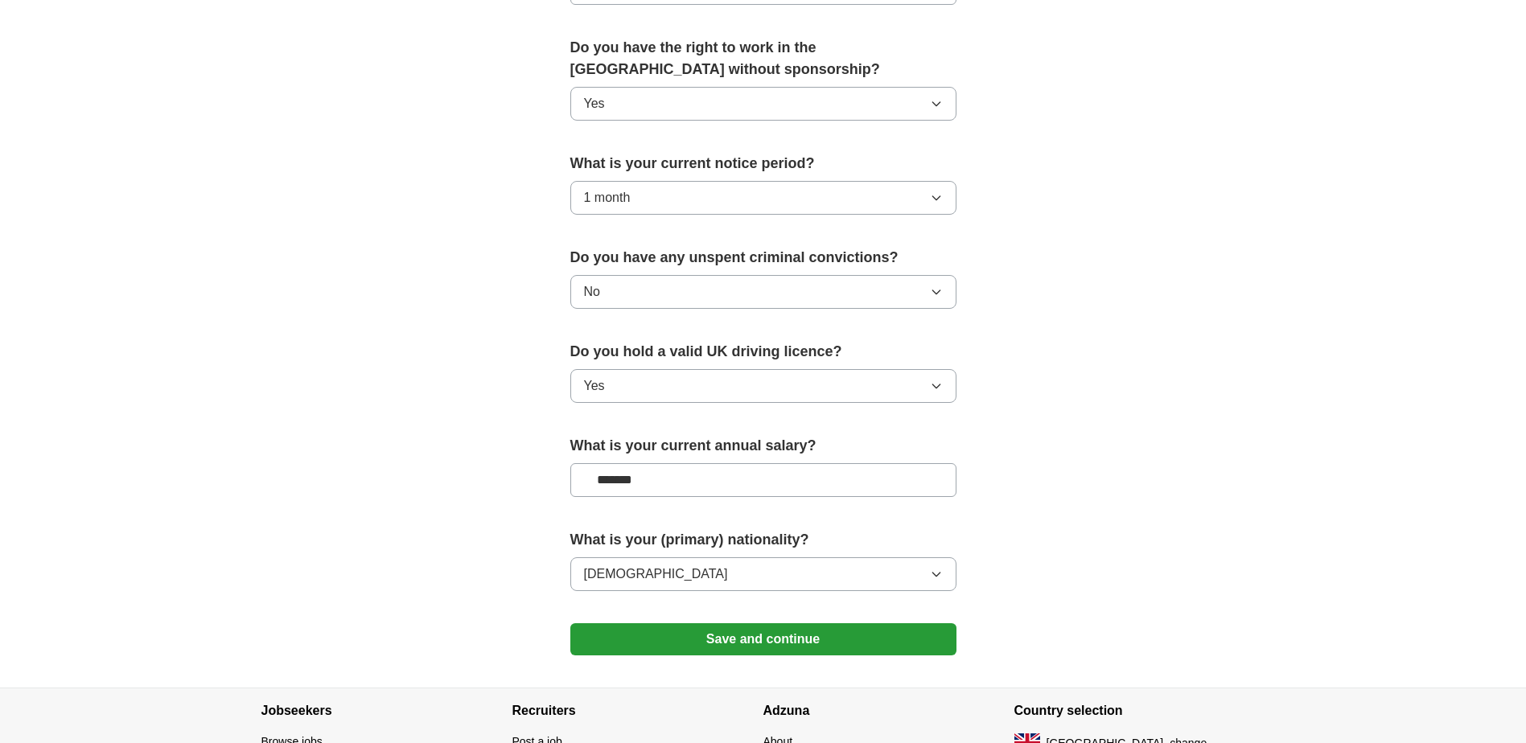
click at [786, 640] on button "Save and continue" at bounding box center [763, 639] width 386 height 32
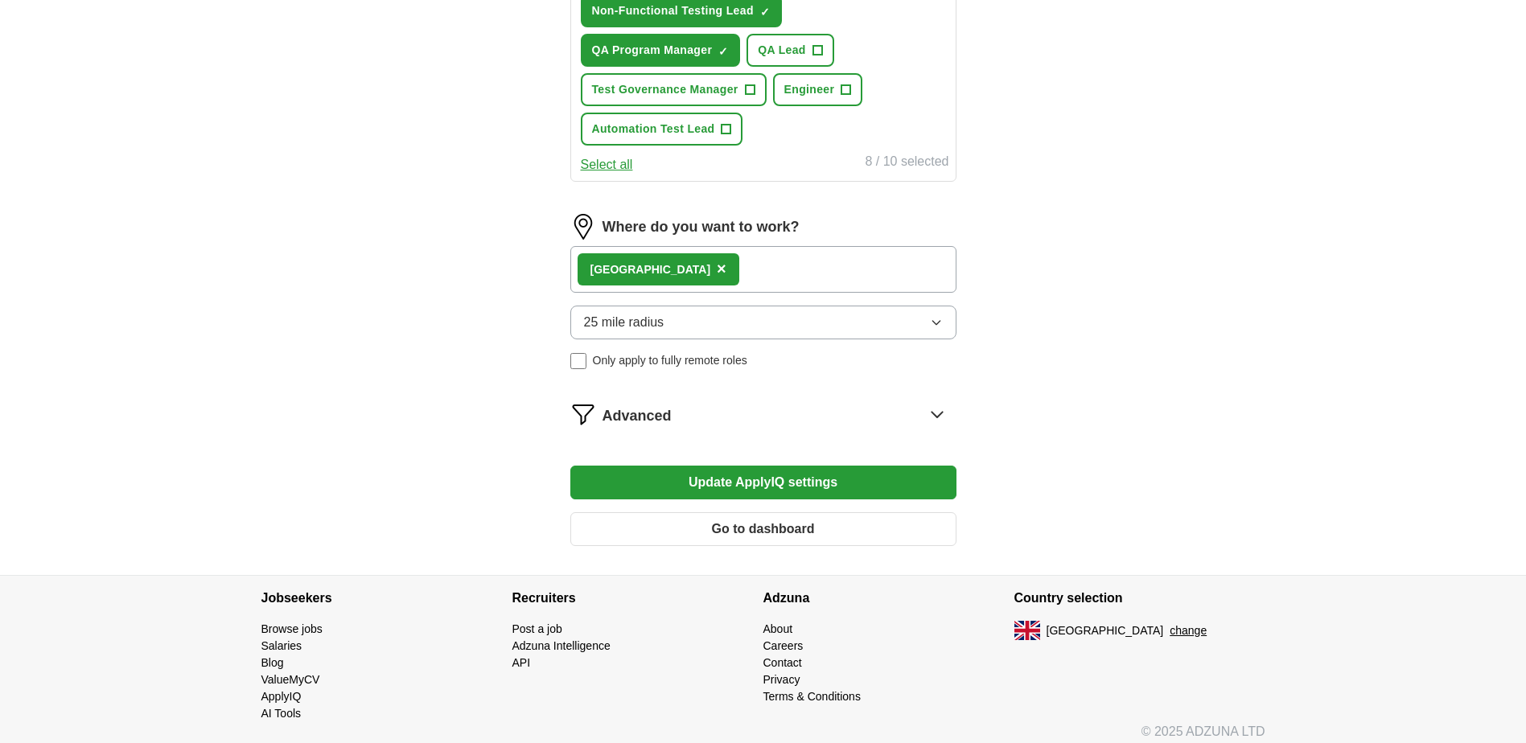
scroll to position [781, 0]
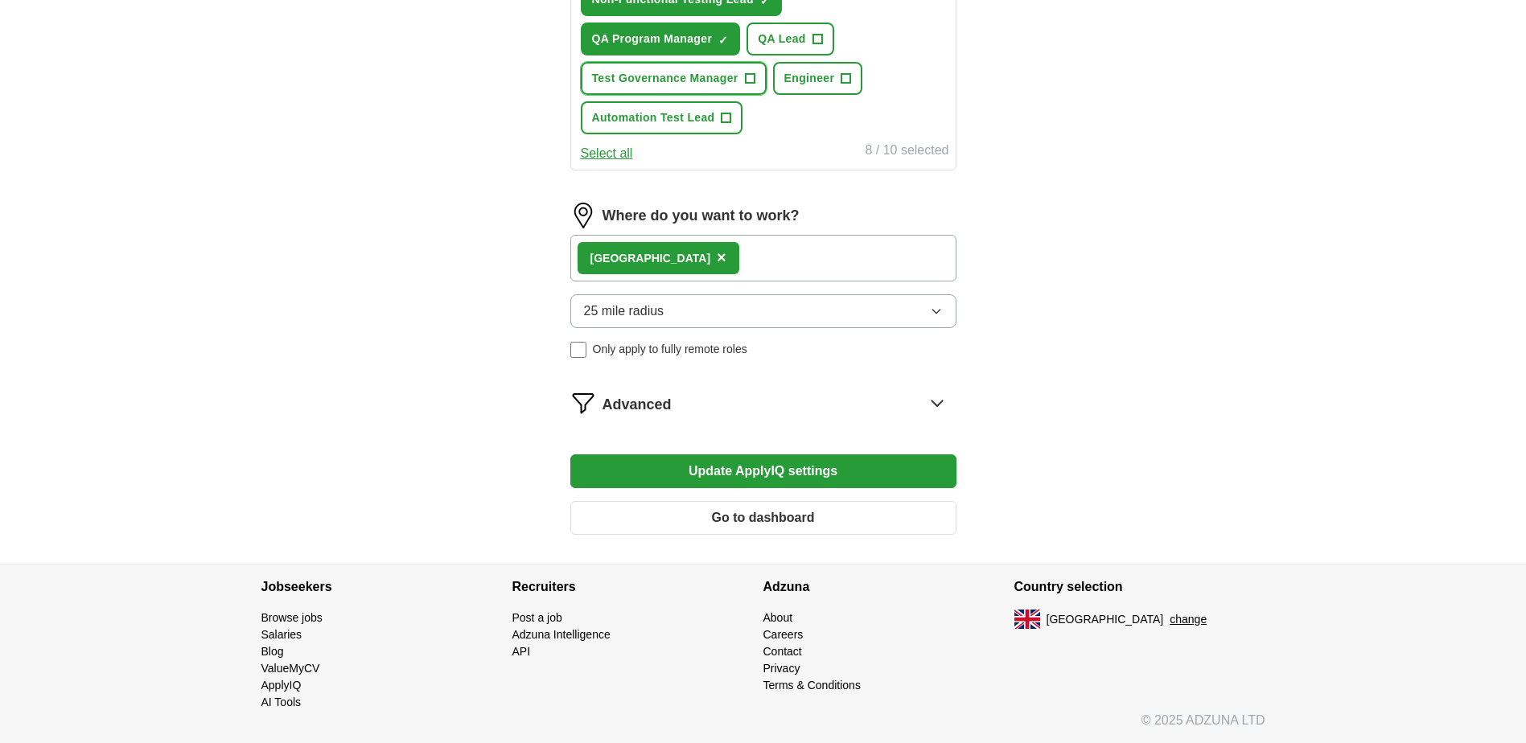
click at [747, 77] on span "+" at bounding box center [750, 78] width 10 height 13
click at [819, 41] on span "+" at bounding box center [818, 39] width 10 height 13
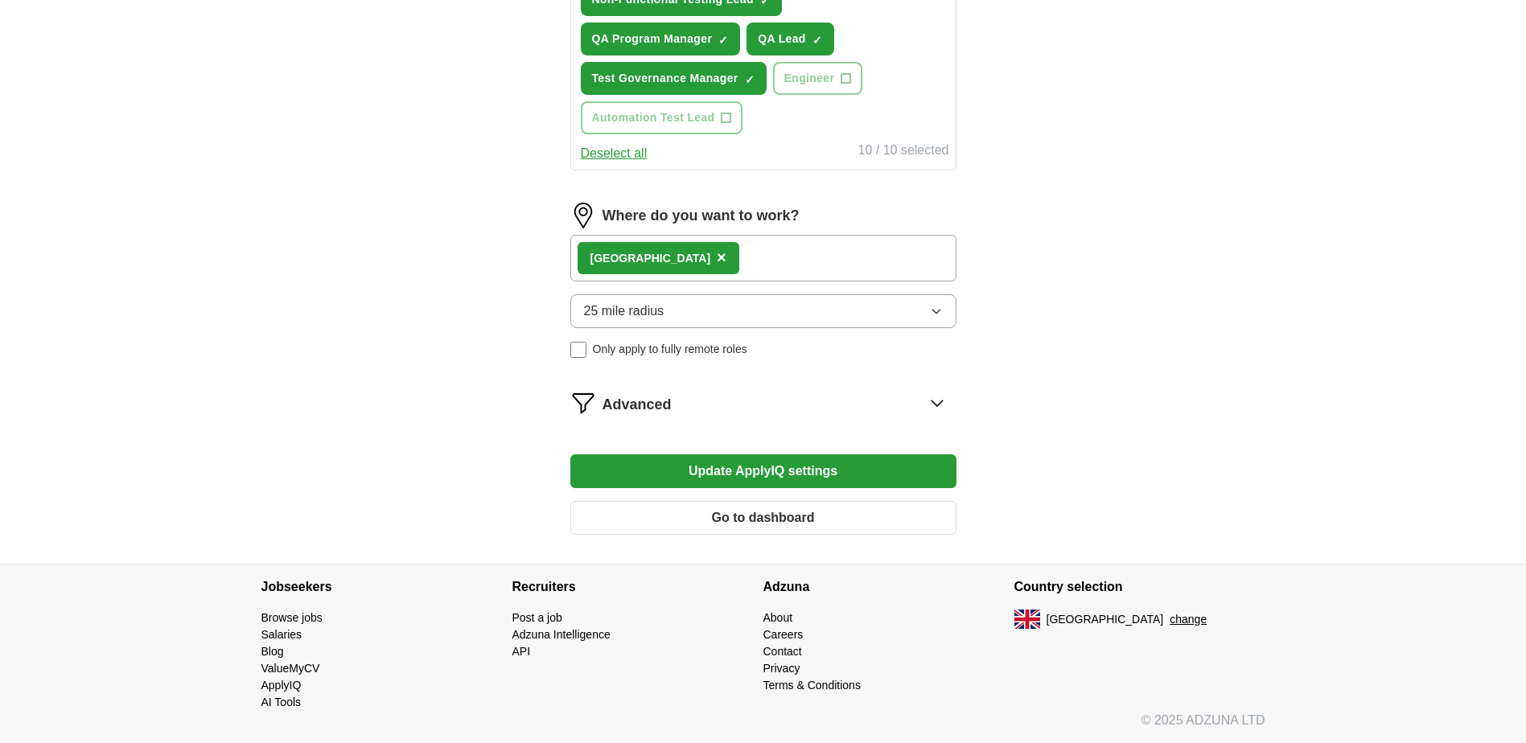
click at [779, 477] on button "Update ApplyIQ settings" at bounding box center [763, 472] width 386 height 34
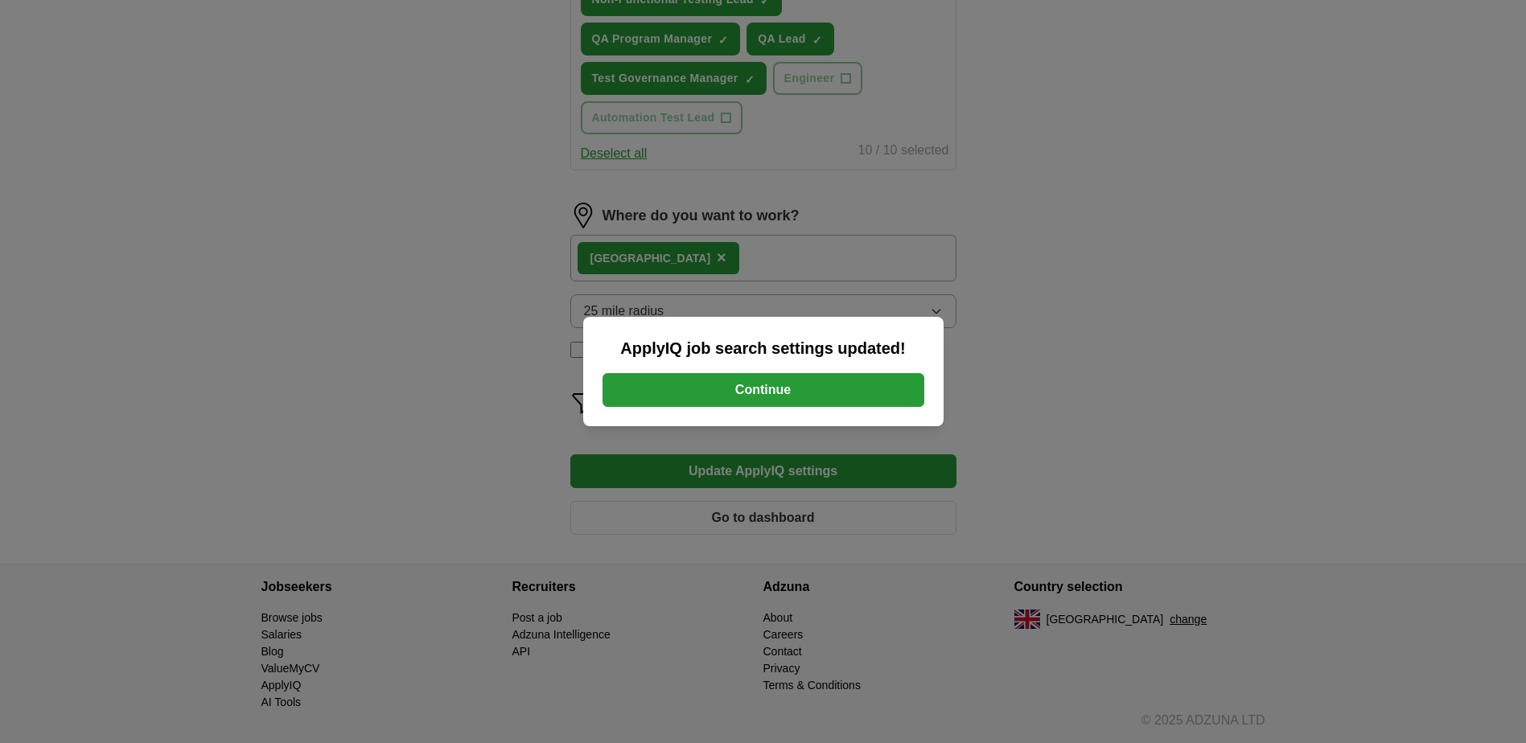
click at [770, 393] on button "Continue" at bounding box center [764, 390] width 322 height 34
